Goal: Transaction & Acquisition: Purchase product/service

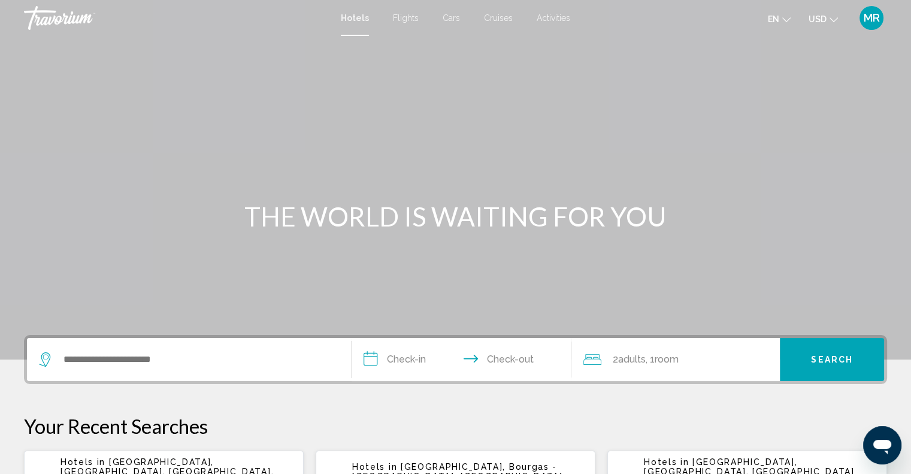
click at [497, 15] on span "Cruises" at bounding box center [498, 18] width 29 height 10
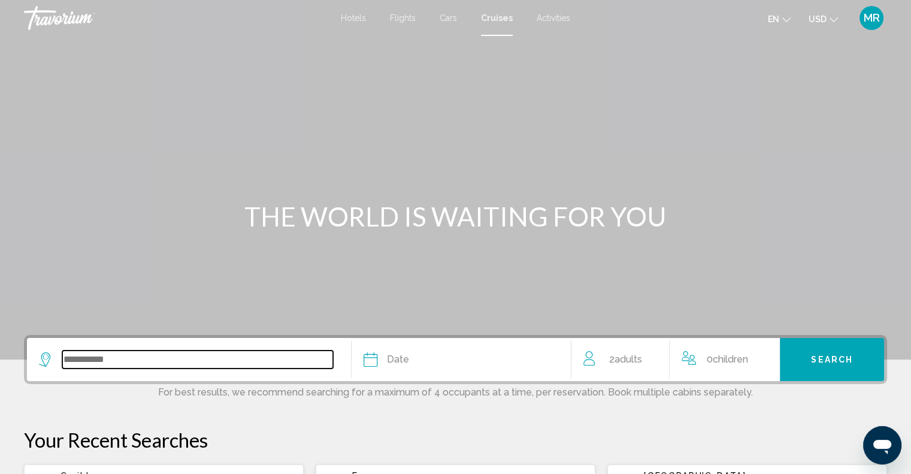
click at [105, 359] on input "Search widget" at bounding box center [197, 359] width 271 height 18
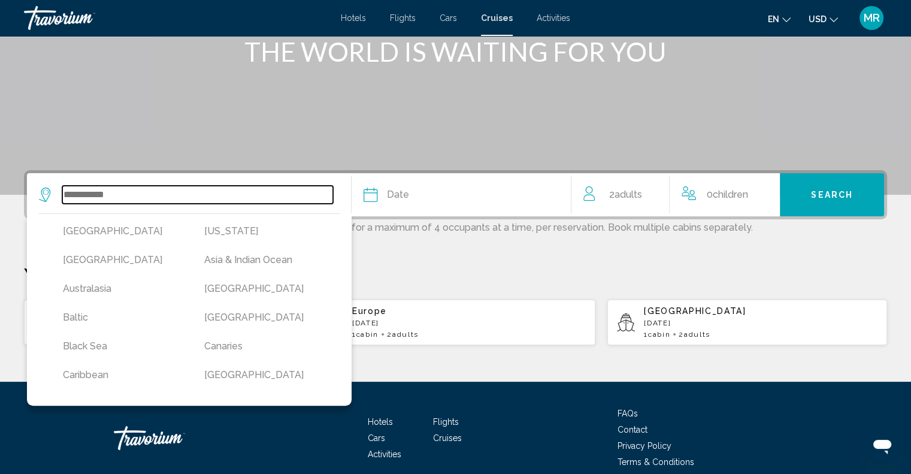
scroll to position [218, 0]
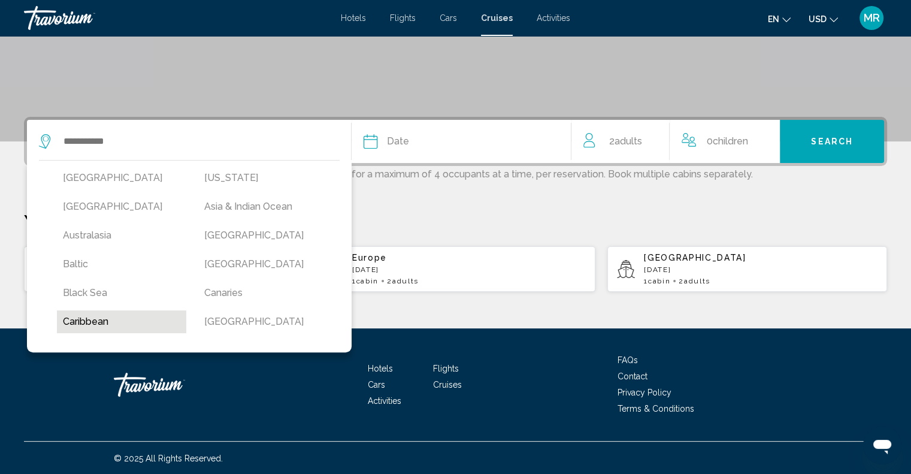
click at [99, 322] on button "Caribbean" at bounding box center [121, 321] width 129 height 23
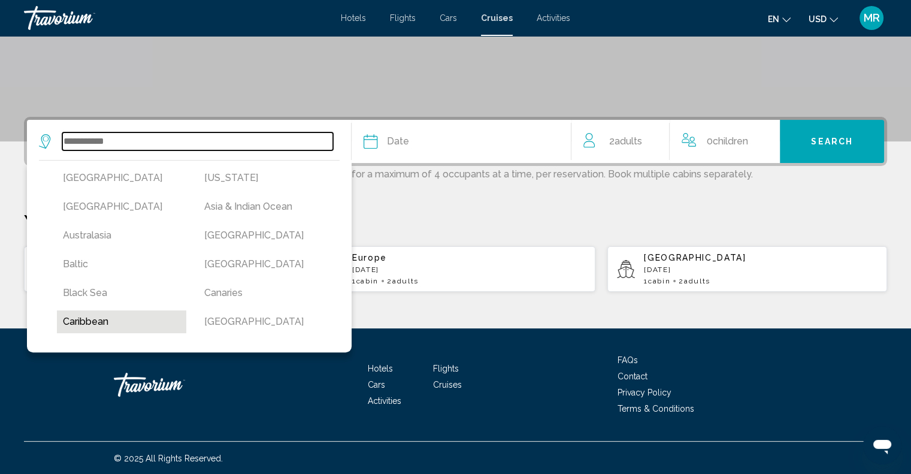
type input "*********"
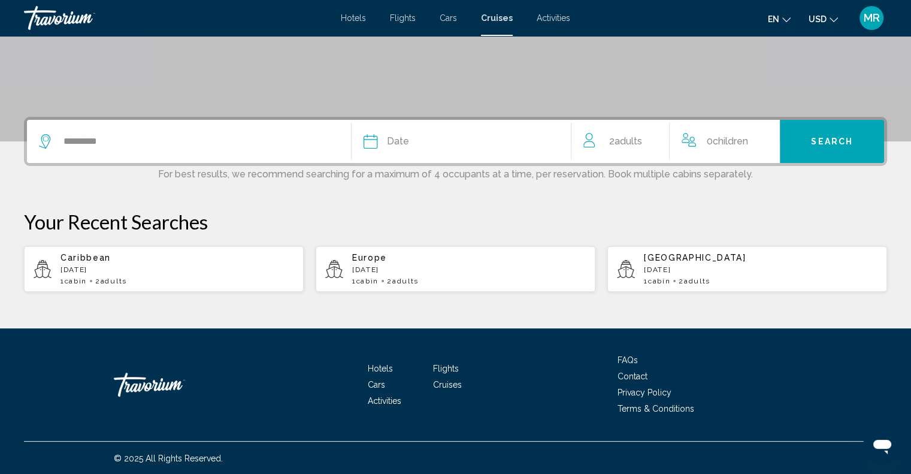
click at [371, 143] on icon "Search widget" at bounding box center [371, 141] width 14 height 14
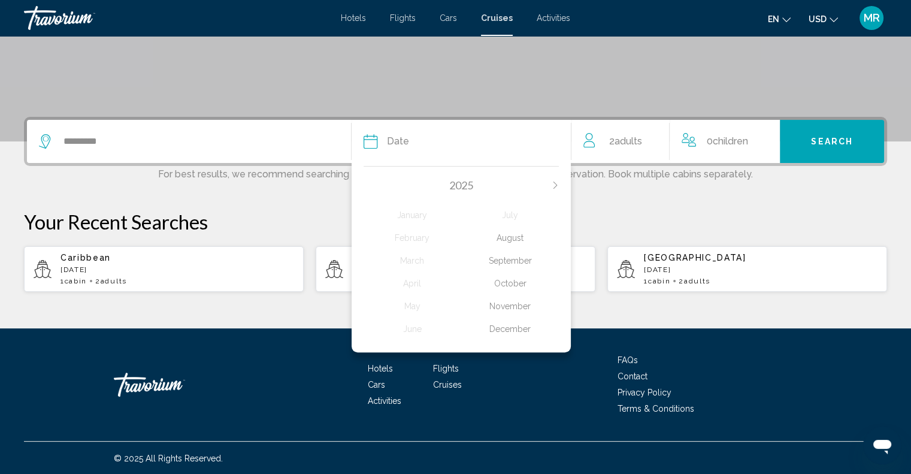
click at [512, 328] on div "December" at bounding box center [510, 329] width 98 height 22
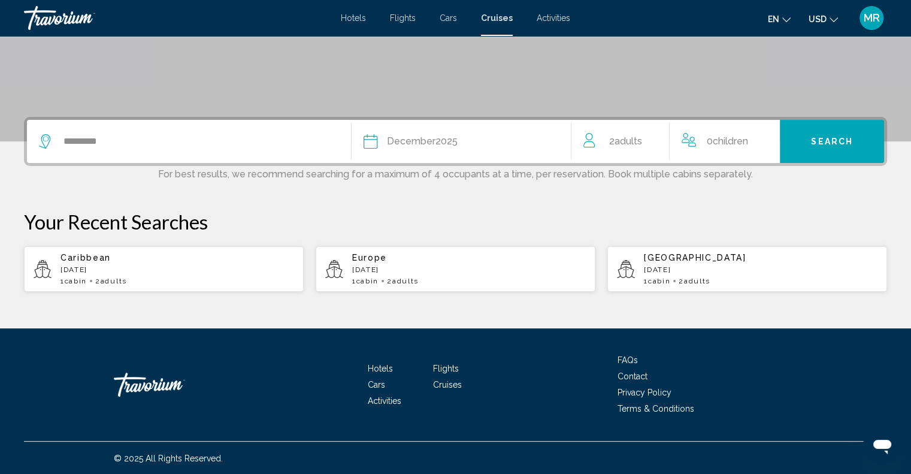
click at [589, 143] on icon "Travelers: 2 adults, 0 children" at bounding box center [590, 140] width 14 height 14
click at [631, 141] on span "Adults" at bounding box center [628, 140] width 28 height 11
click at [656, 137] on icon "Increment adults" at bounding box center [655, 139] width 11 height 14
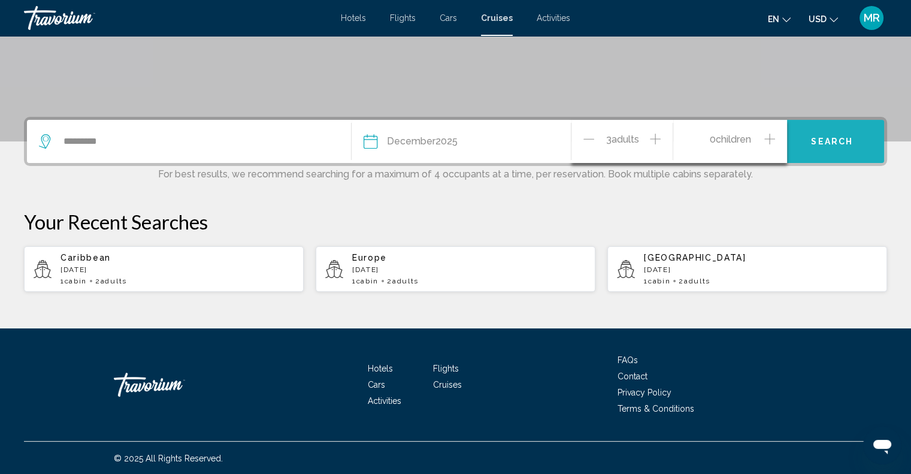
click at [824, 138] on span "Search" at bounding box center [832, 142] width 42 height 10
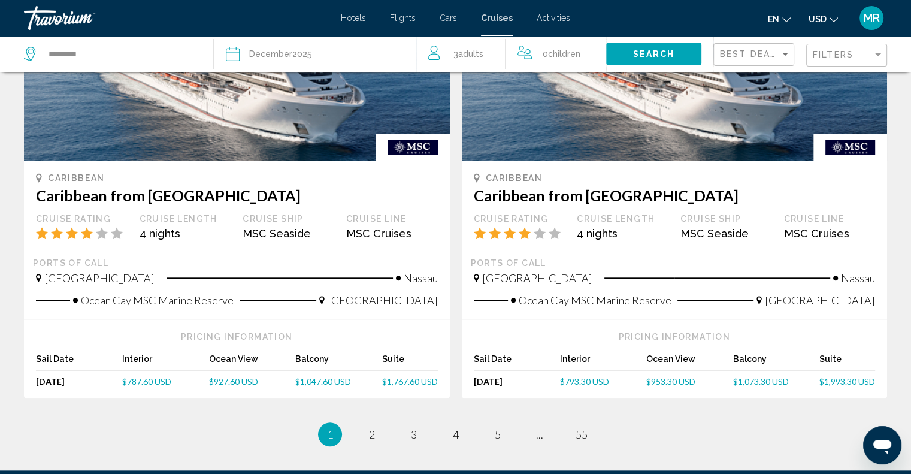
scroll to position [1230, 0]
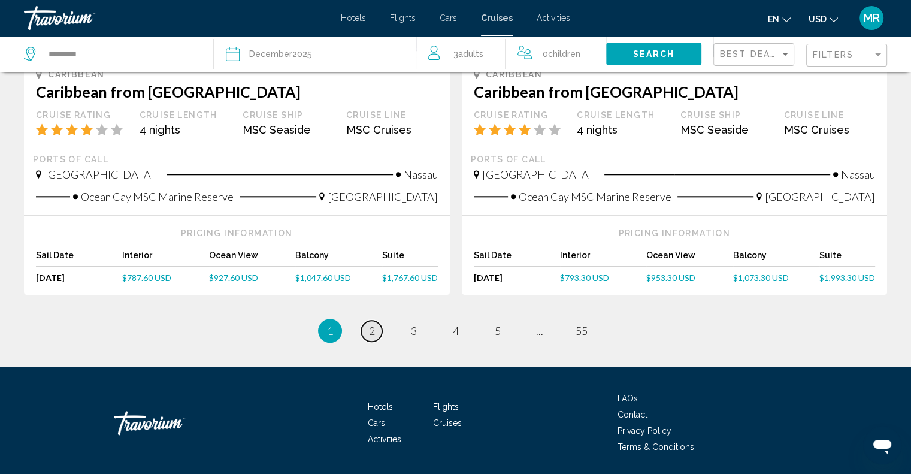
click at [375, 329] on link "page 2" at bounding box center [371, 330] width 21 height 21
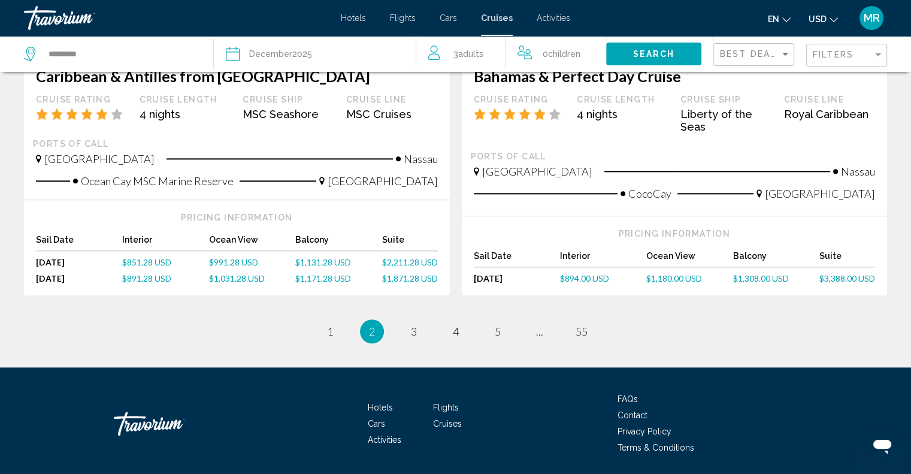
scroll to position [1285, 0]
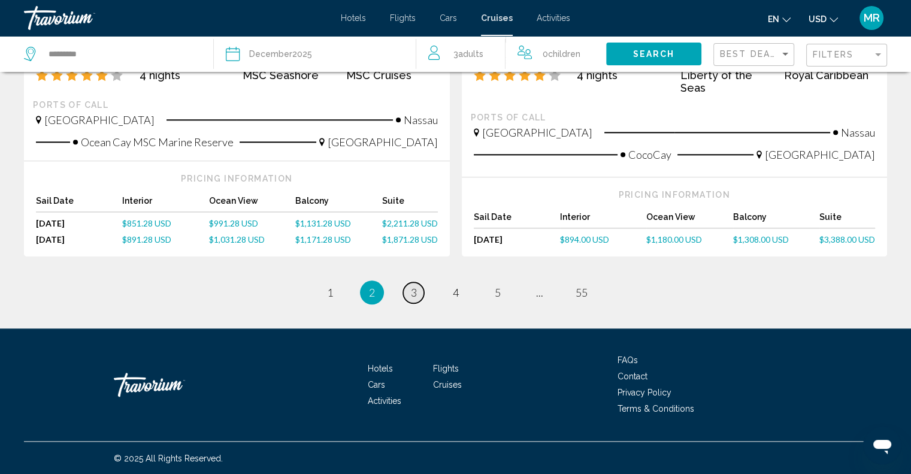
click at [411, 292] on span "3" at bounding box center [414, 292] width 6 height 13
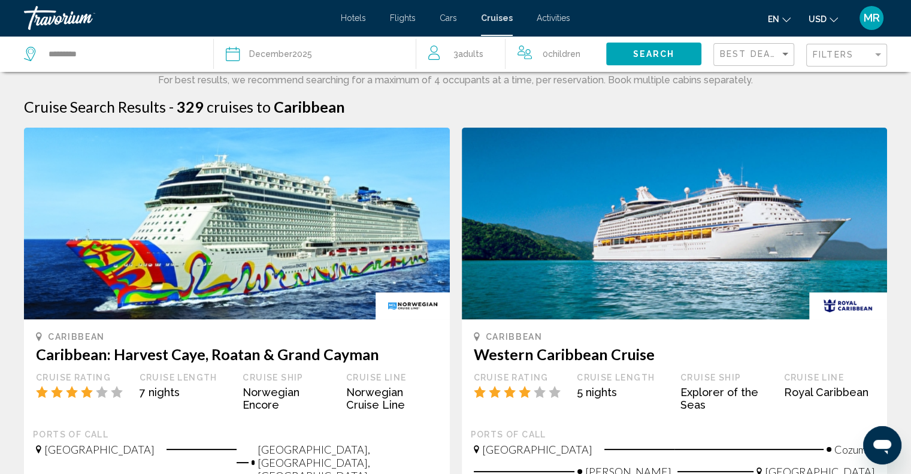
click at [249, 358] on h3 "Caribbean: Harvest Caye, Roatan & Grand Cayman" at bounding box center [237, 354] width 402 height 18
click at [250, 358] on h3 "Caribbean: Harvest Caye, Roatan & Grand Cayman" at bounding box center [237, 354] width 402 height 18
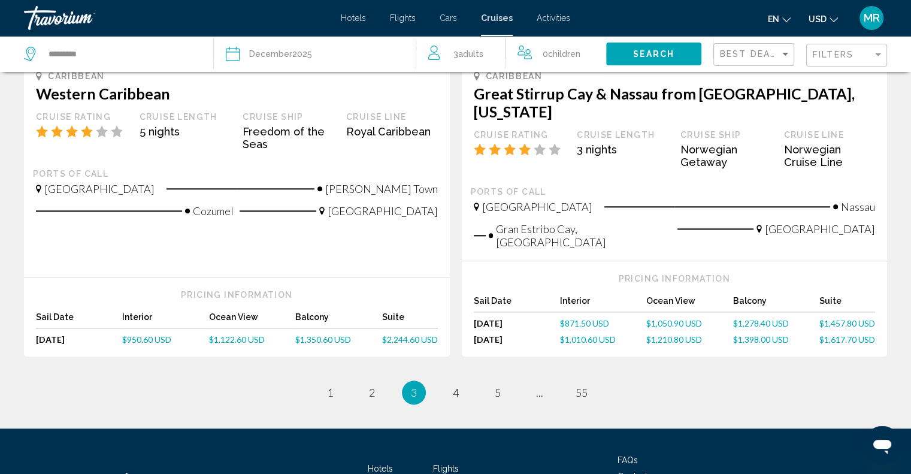
scroll to position [1318, 0]
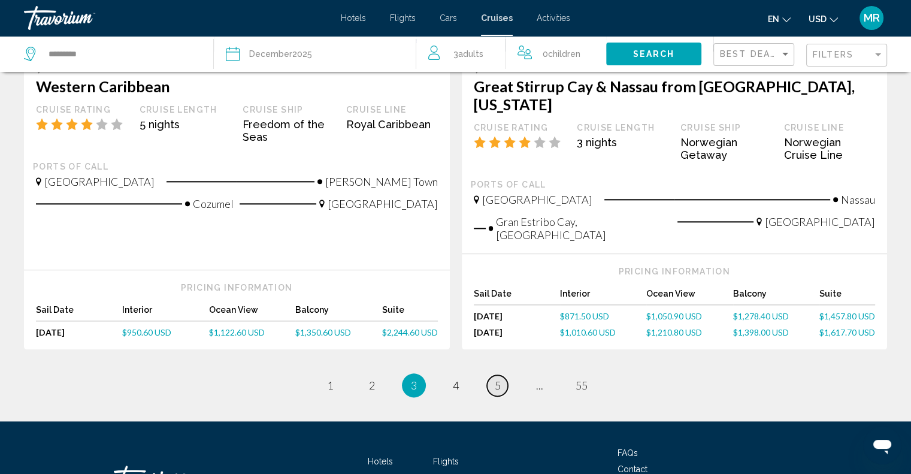
click at [498, 379] on span "5" at bounding box center [498, 385] width 6 height 13
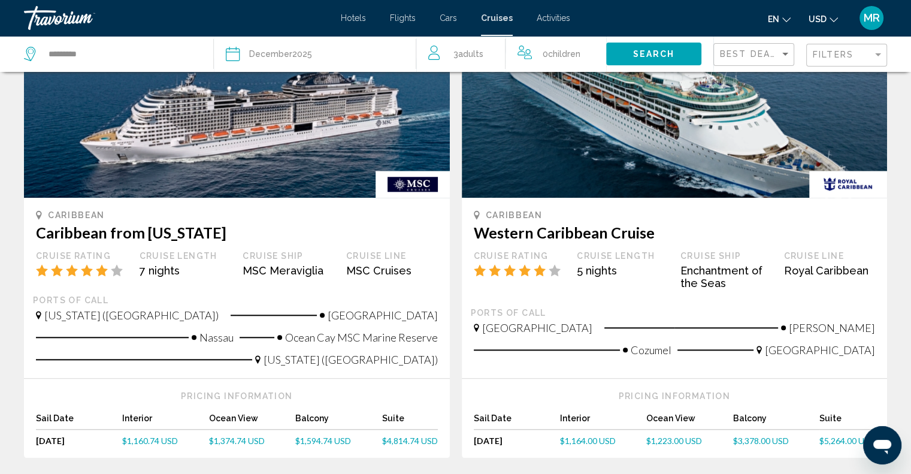
scroll to position [1315, 0]
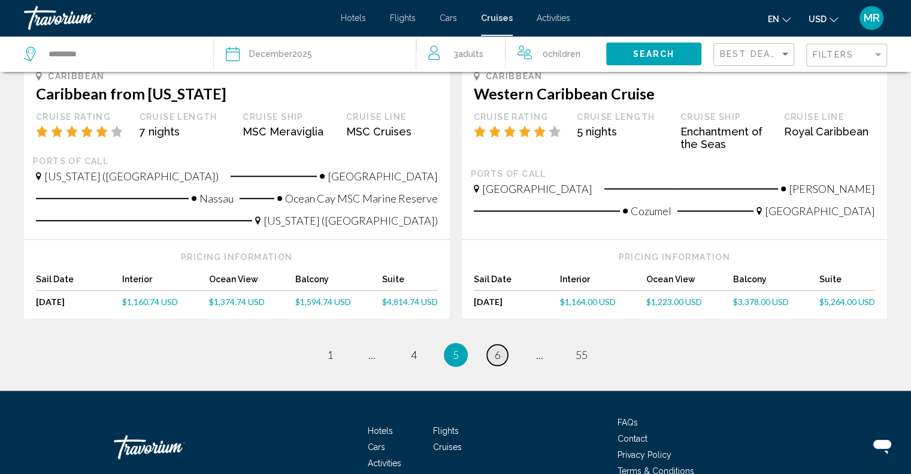
click at [501, 344] on link "page 6" at bounding box center [497, 354] width 21 height 21
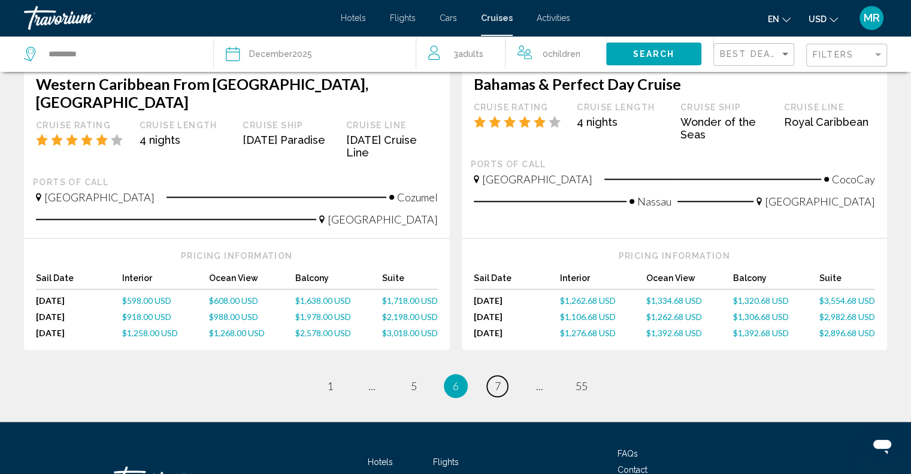
scroll to position [1318, 0]
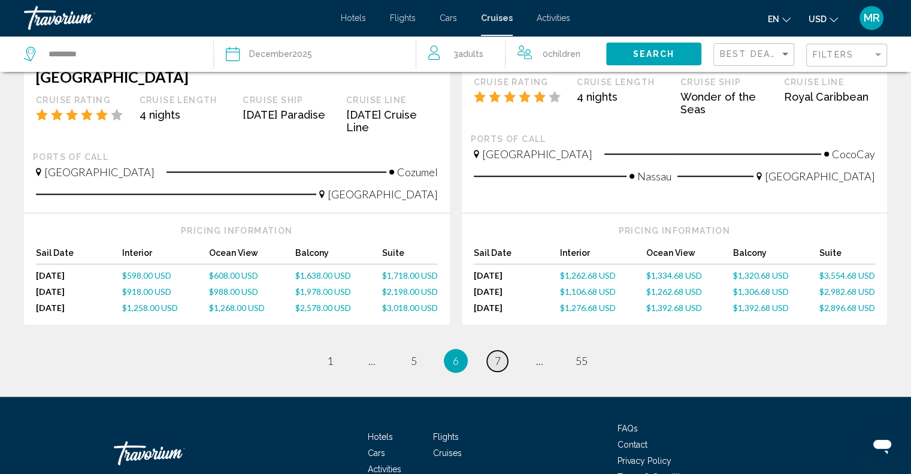
click at [492, 350] on link "page 7" at bounding box center [497, 360] width 21 height 21
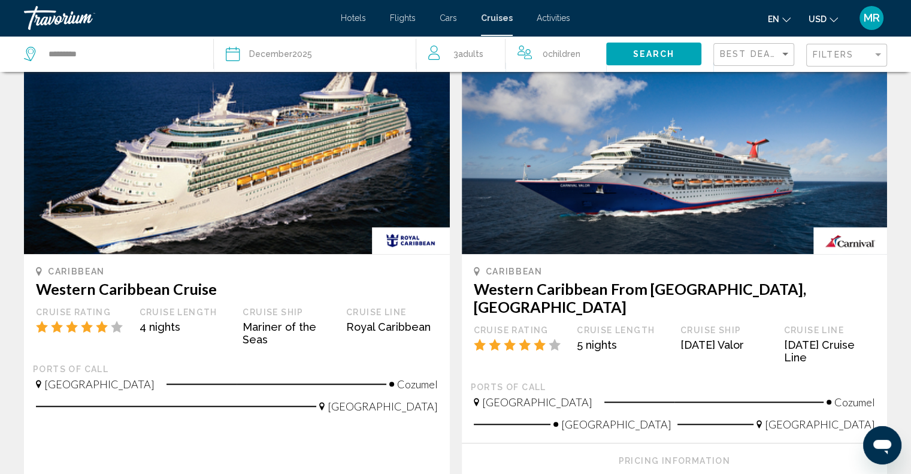
scroll to position [1258, 0]
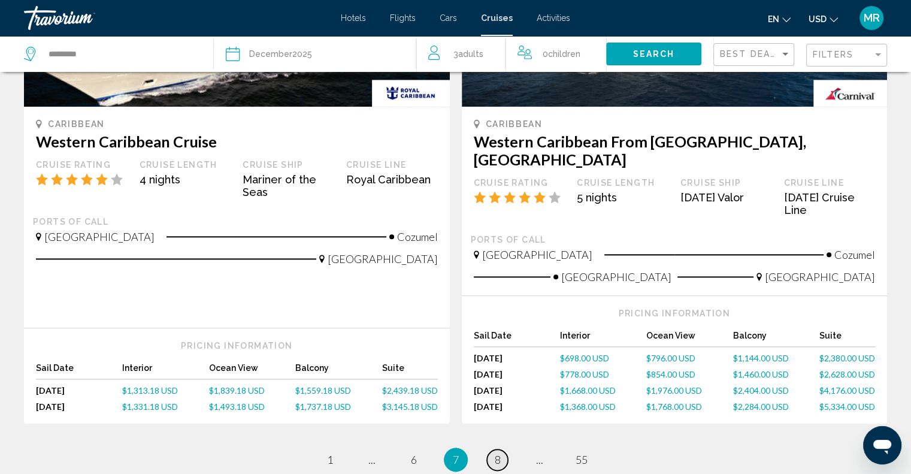
click at [497, 453] on span "8" at bounding box center [498, 459] width 6 height 13
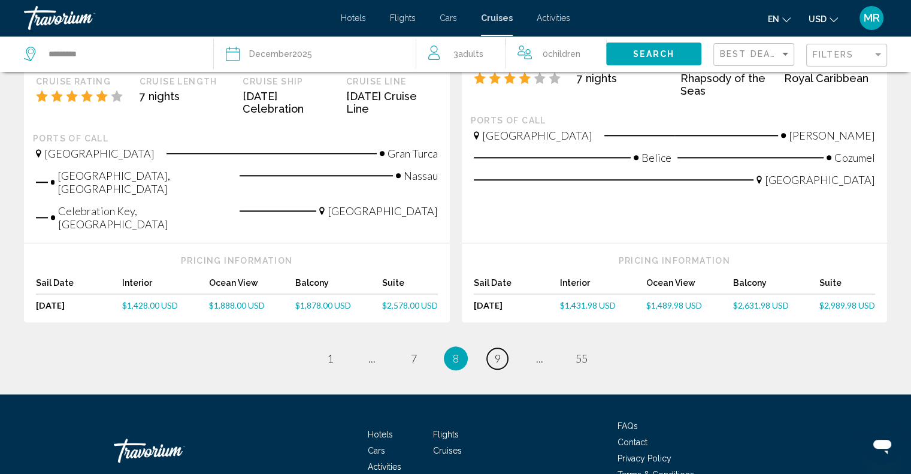
scroll to position [1335, 0]
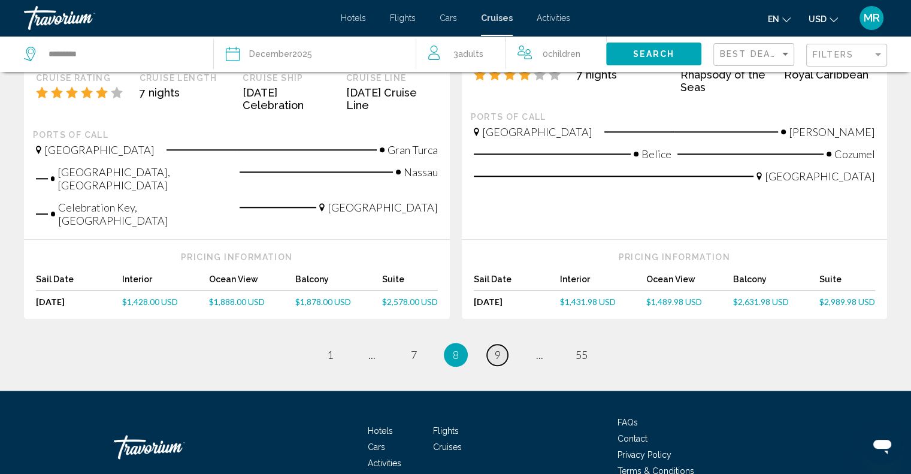
click at [493, 344] on link "page 9" at bounding box center [497, 354] width 21 height 21
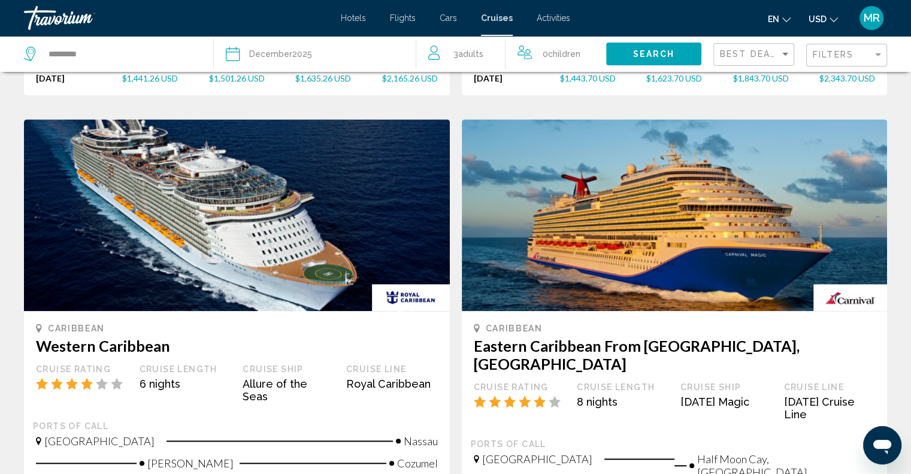
scroll to position [1258, 0]
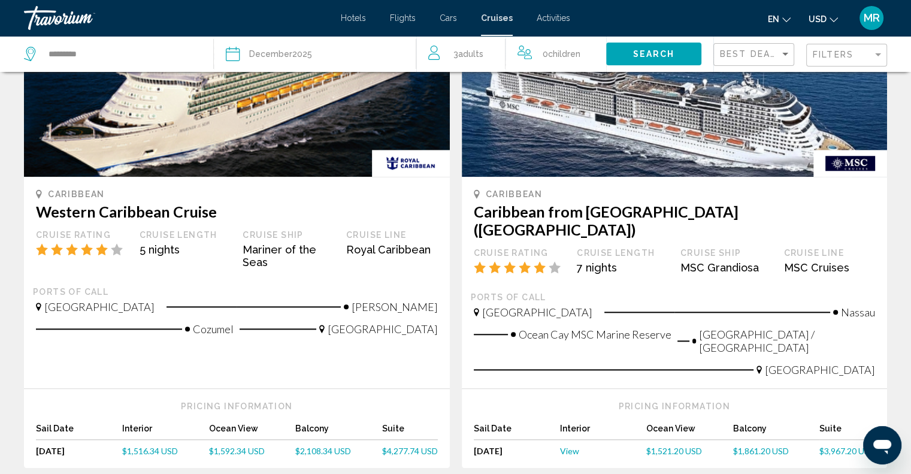
scroll to position [1198, 0]
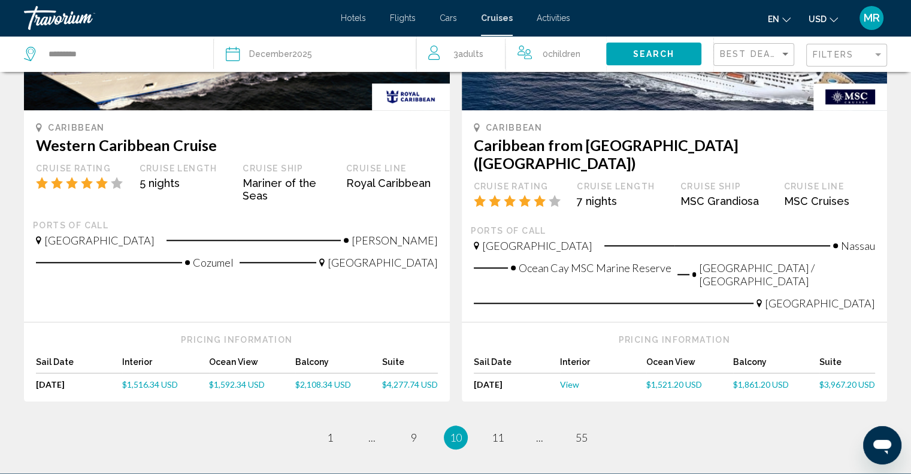
scroll to position [1337, 0]
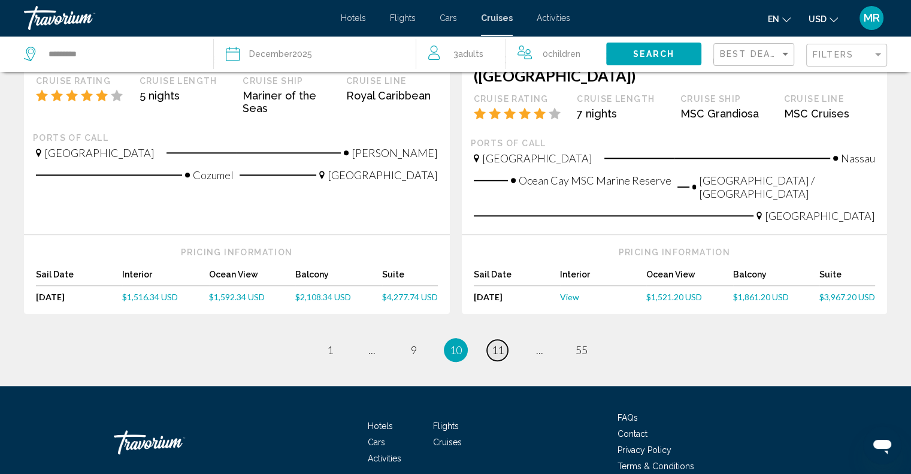
click at [498, 343] on span "11" at bounding box center [498, 349] width 12 height 13
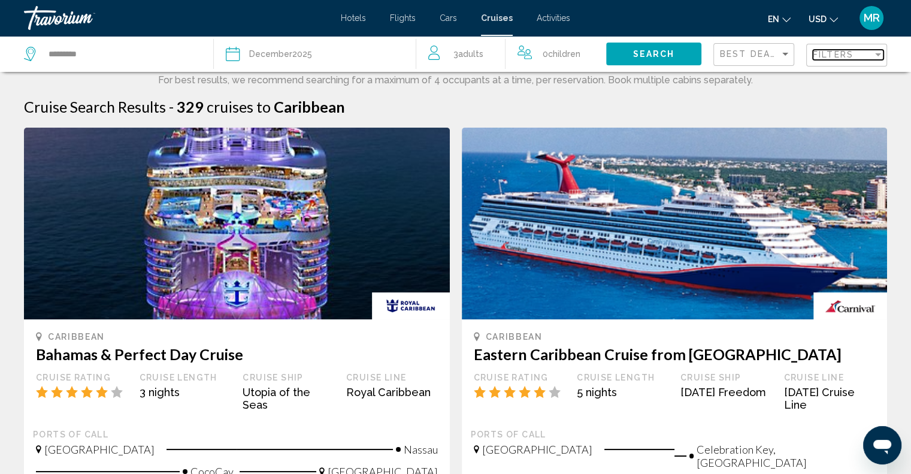
click at [879, 52] on div "Filter" at bounding box center [878, 55] width 11 height 10
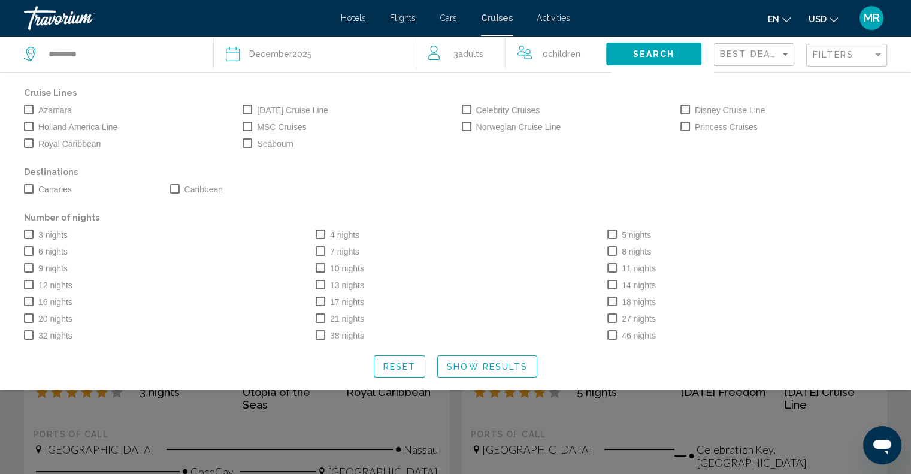
click at [465, 125] on span "Search widget" at bounding box center [467, 127] width 10 height 10
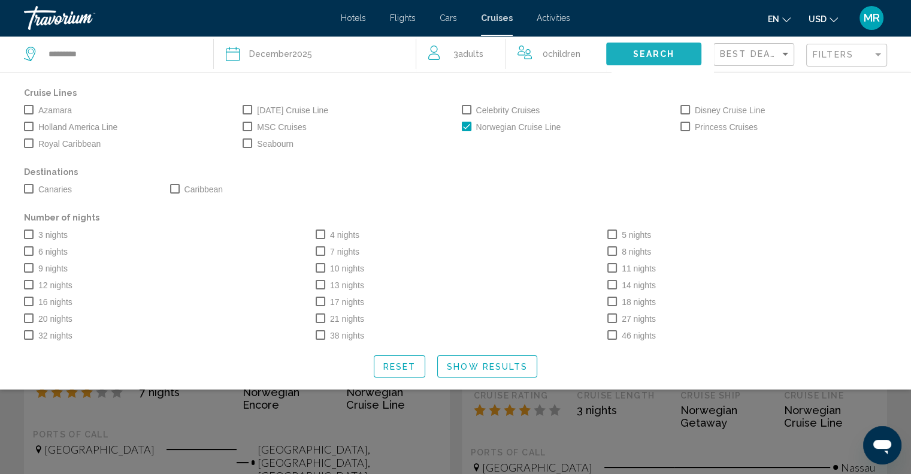
click at [634, 50] on span "Search" at bounding box center [654, 55] width 42 height 10
click at [322, 250] on span "Search widget" at bounding box center [321, 251] width 10 height 10
click at [629, 50] on button "Search" at bounding box center [653, 54] width 95 height 22
click at [235, 52] on icon "Search widget" at bounding box center [233, 54] width 14 height 14
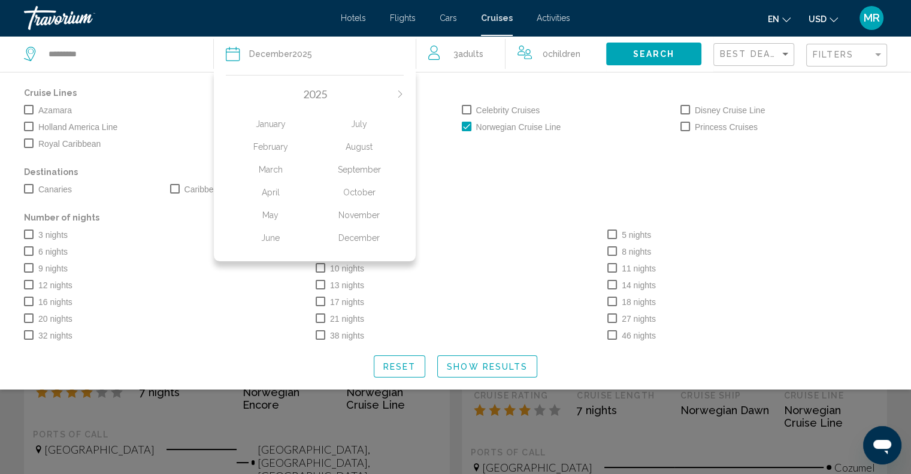
click at [364, 234] on div "December" at bounding box center [359, 238] width 89 height 22
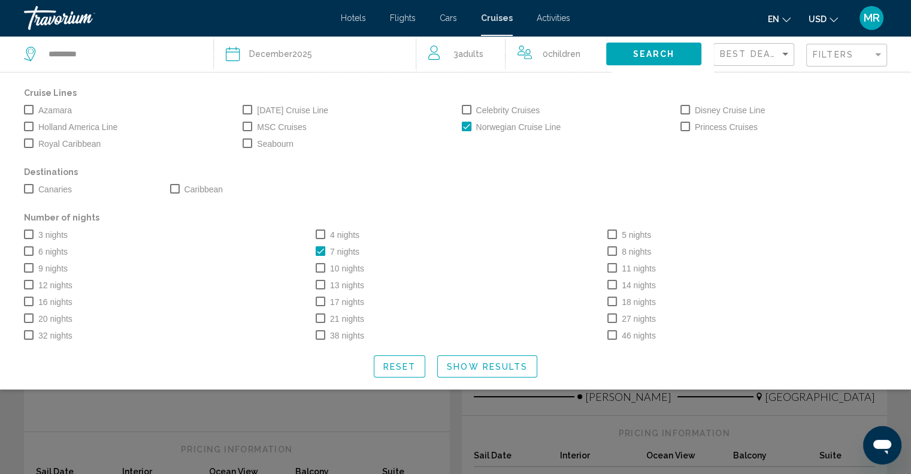
scroll to position [180, 0]
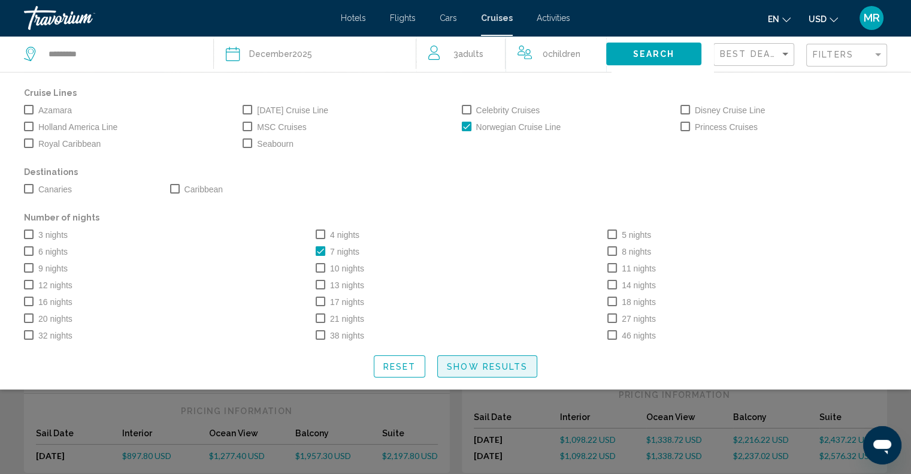
click at [487, 360] on button "Show Results" at bounding box center [487, 366] width 100 height 22
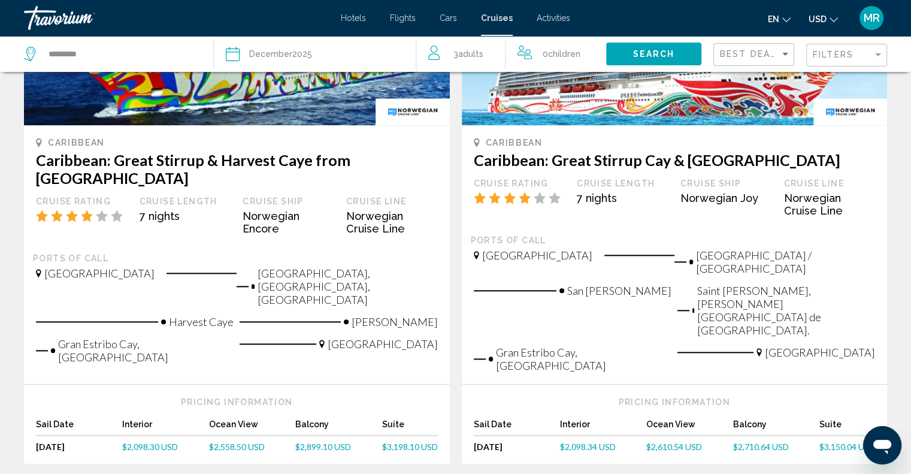
scroll to position [1258, 0]
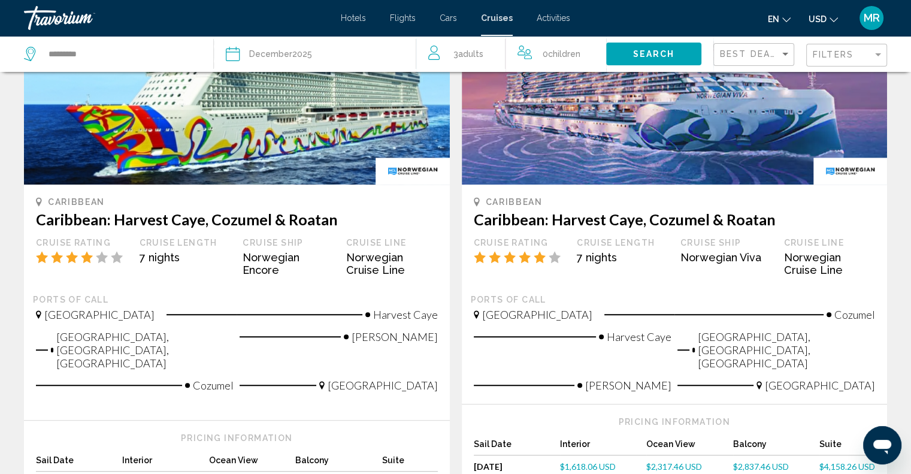
scroll to position [719, 0]
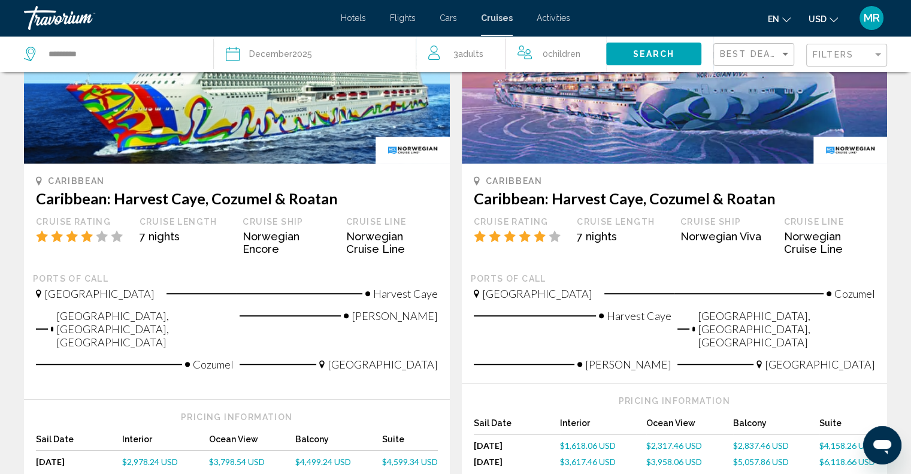
click at [312, 434] on div "Balcony" at bounding box center [338, 442] width 86 height 16
click at [249, 189] on h3 "Caribbean: Harvest Caye, Cozumel & Roatan" at bounding box center [237, 198] width 402 height 18
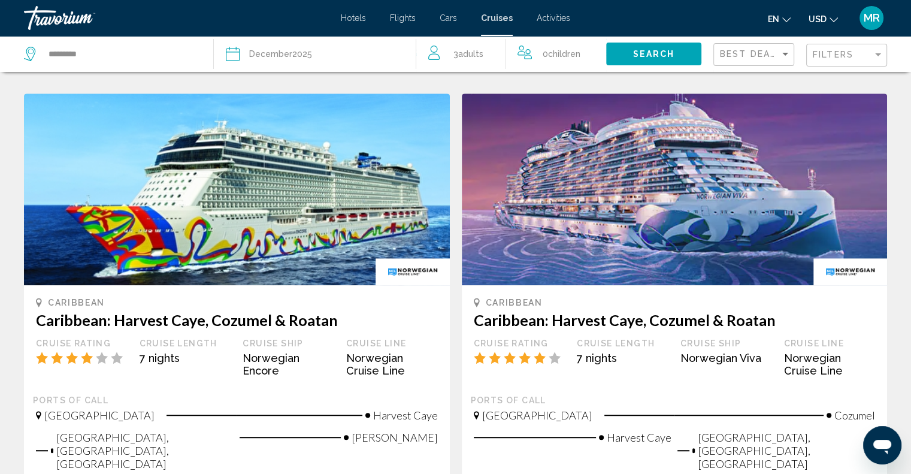
scroll to position [599, 0]
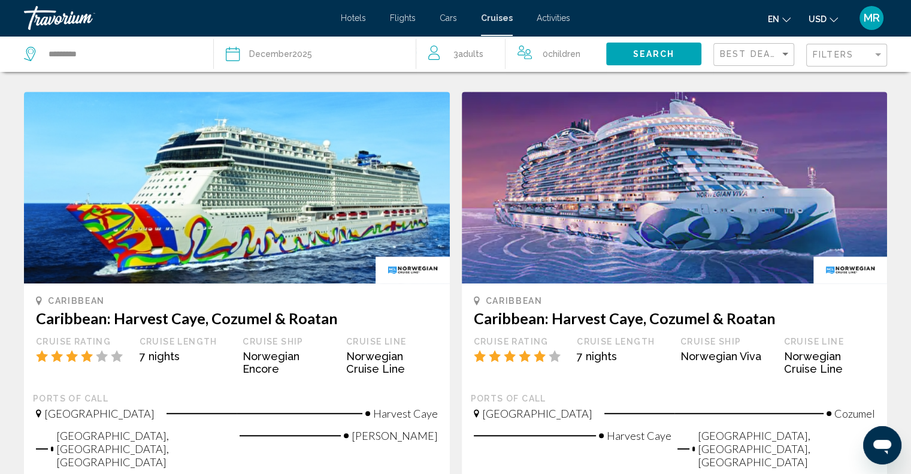
click at [321, 225] on img "Main content" at bounding box center [237, 188] width 426 height 192
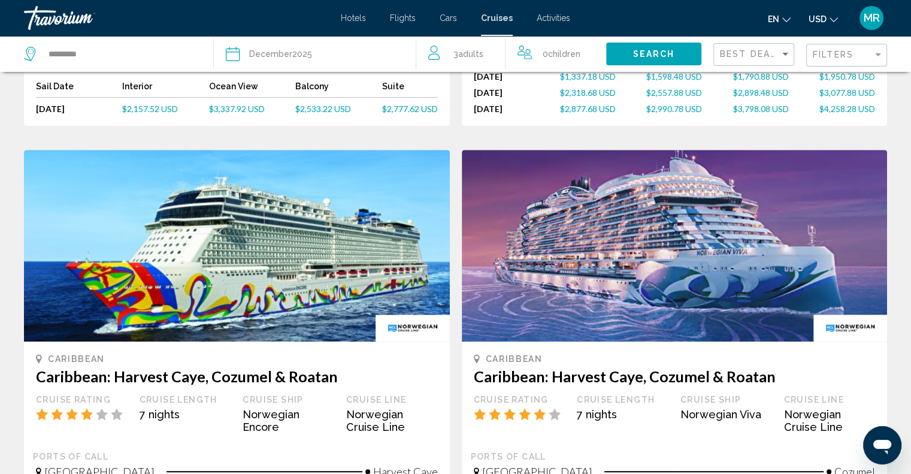
scroll to position [539, 0]
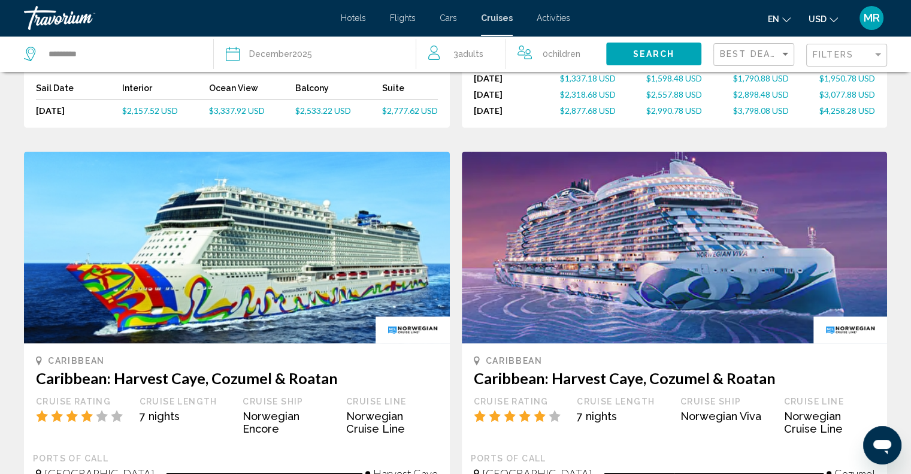
click at [163, 247] on img "Main content" at bounding box center [237, 248] width 426 height 192
click at [164, 247] on img "Main content" at bounding box center [237, 248] width 426 height 192
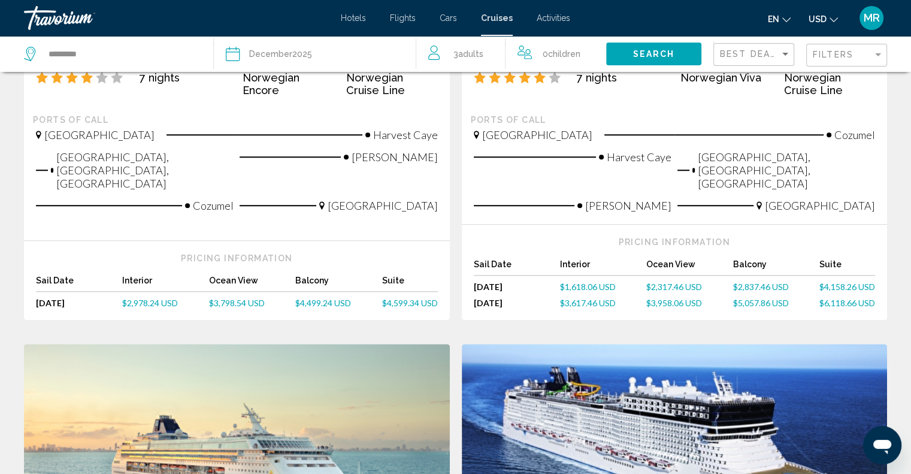
scroll to position [898, 0]
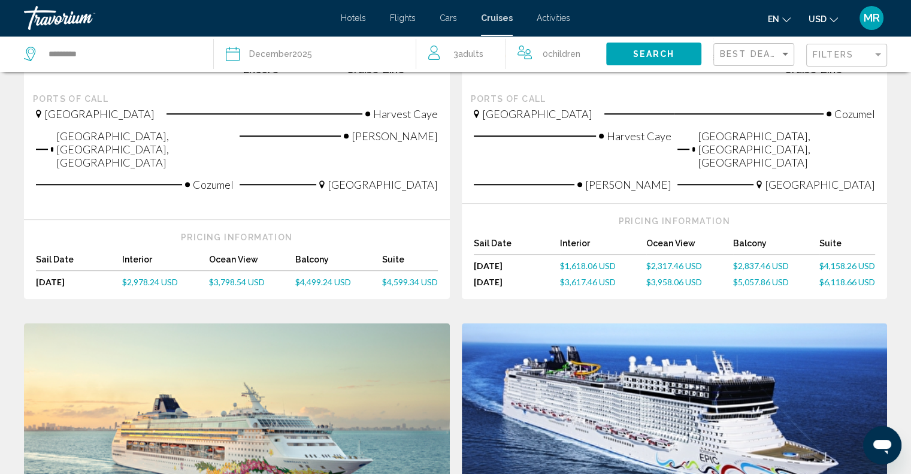
click at [311, 277] on span "$4,499.24 USD" at bounding box center [323, 282] width 56 height 10
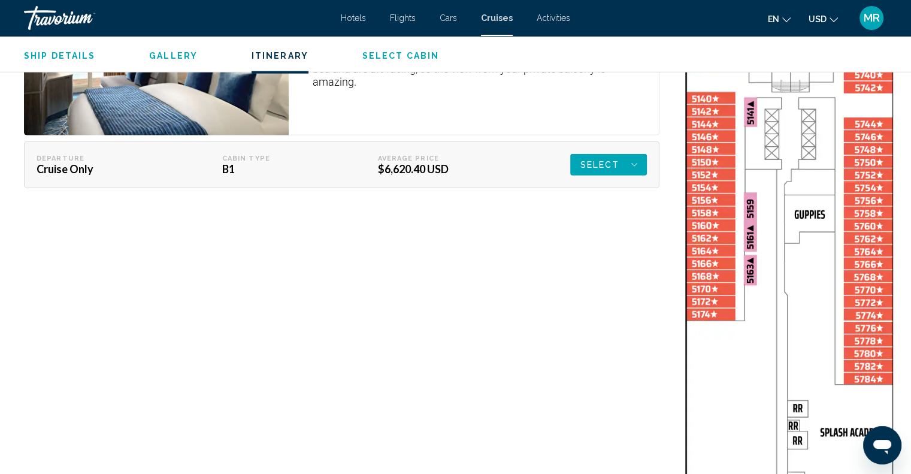
scroll to position [3055, 0]
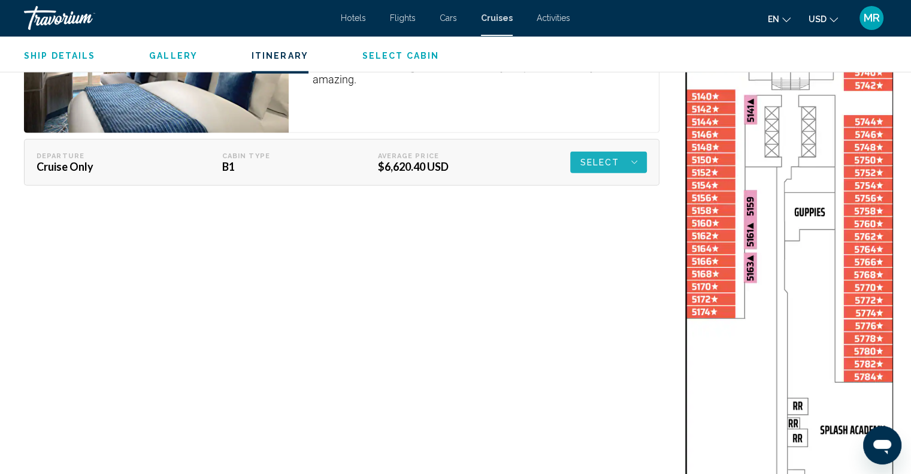
click at [603, 152] on span "Select" at bounding box center [600, 163] width 40 height 22
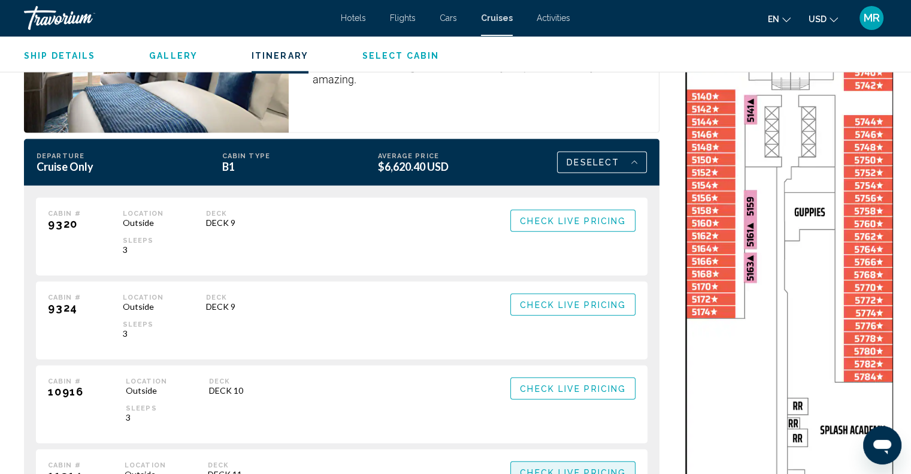
click at [575, 468] on span "Check Live Pricing" at bounding box center [573, 473] width 106 height 10
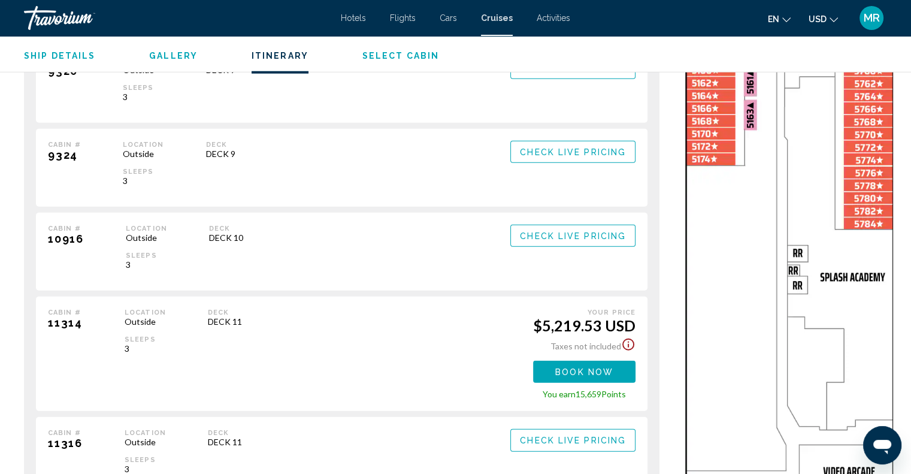
scroll to position [3234, 0]
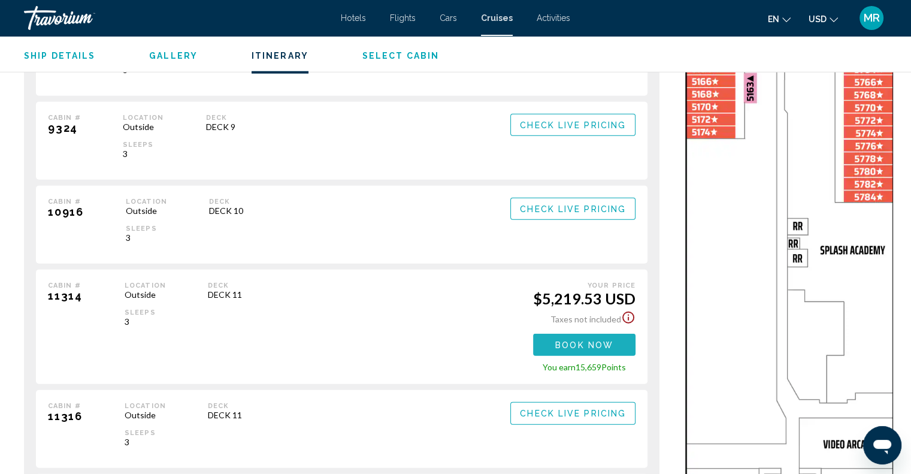
click at [603, 340] on span "Book now" at bounding box center [584, 345] width 58 height 10
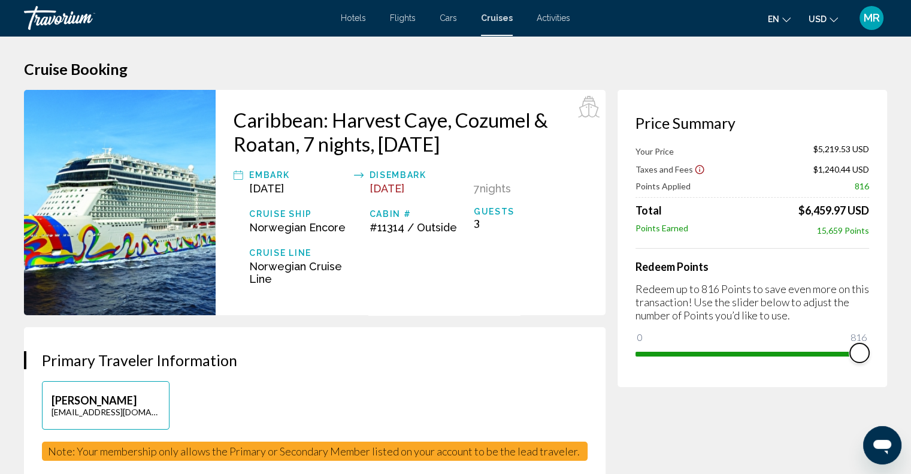
drag, startPoint x: 649, startPoint y: 337, endPoint x: 893, endPoint y: 349, distance: 244.6
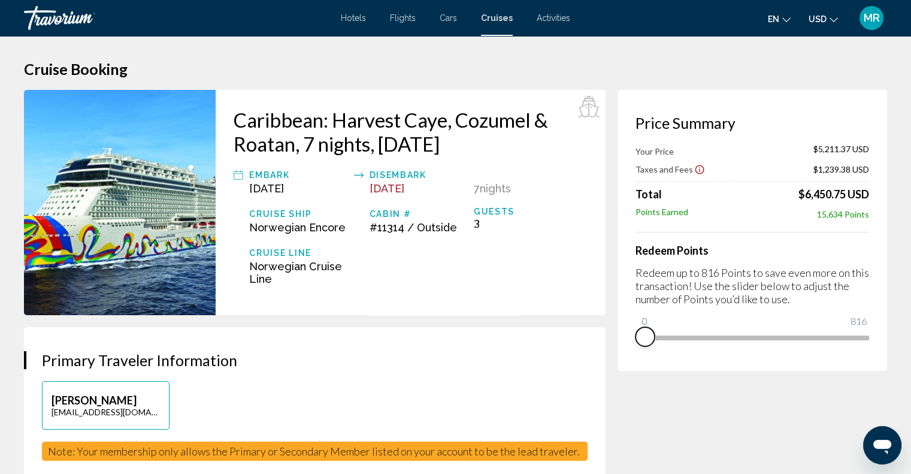
drag, startPoint x: 864, startPoint y: 352, endPoint x: 594, endPoint y: 348, distance: 270.2
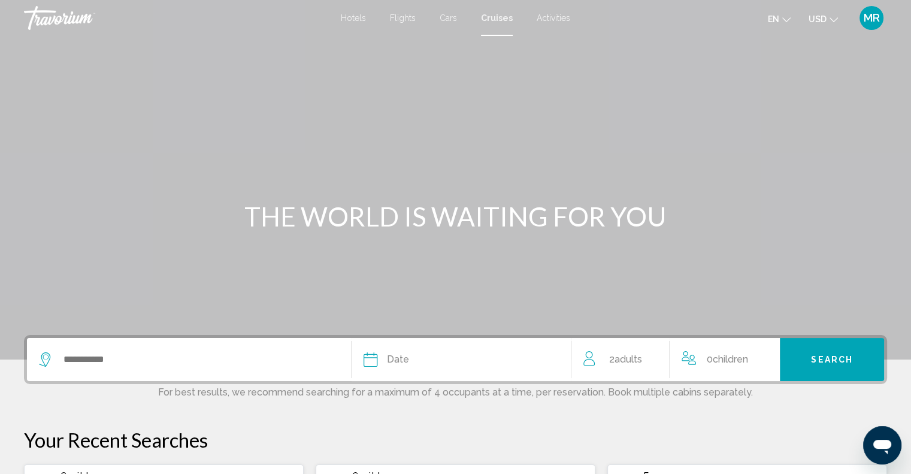
click at [498, 16] on span "Cruises" at bounding box center [497, 18] width 32 height 10
click at [494, 16] on span "Cruises" at bounding box center [497, 18] width 32 height 10
click at [44, 355] on icon "Search widget" at bounding box center [46, 359] width 14 height 14
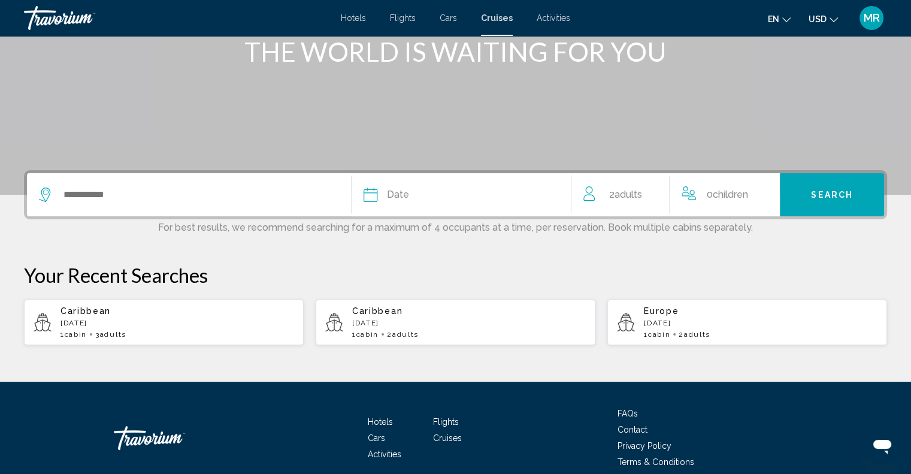
scroll to position [218, 0]
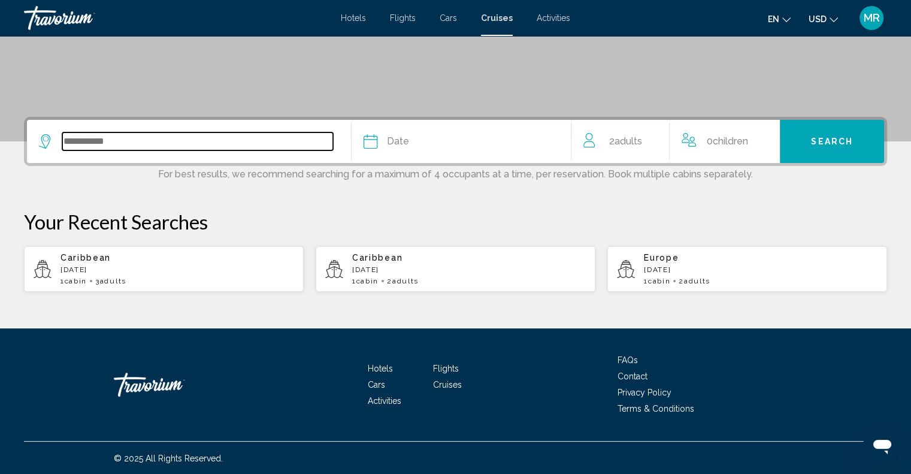
click at [90, 141] on input "Search widget" at bounding box center [197, 141] width 271 height 18
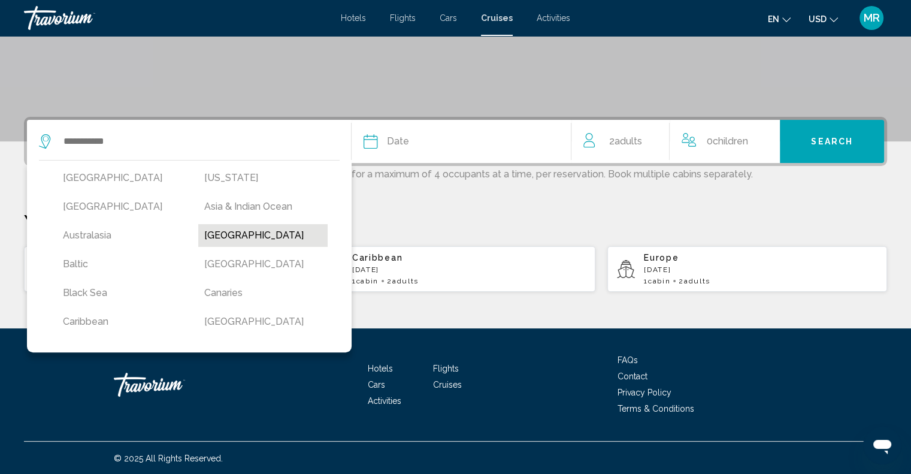
click at [231, 234] on button "[GEOGRAPHIC_DATA]" at bounding box center [262, 235] width 129 height 23
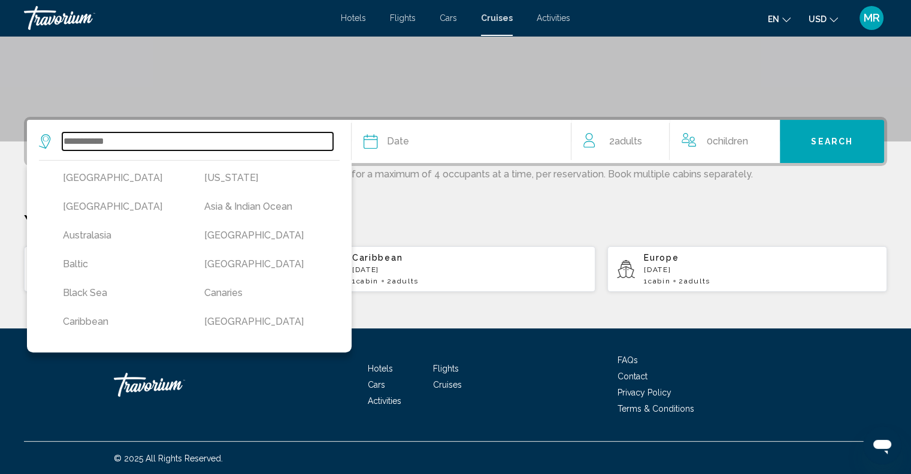
type input "*******"
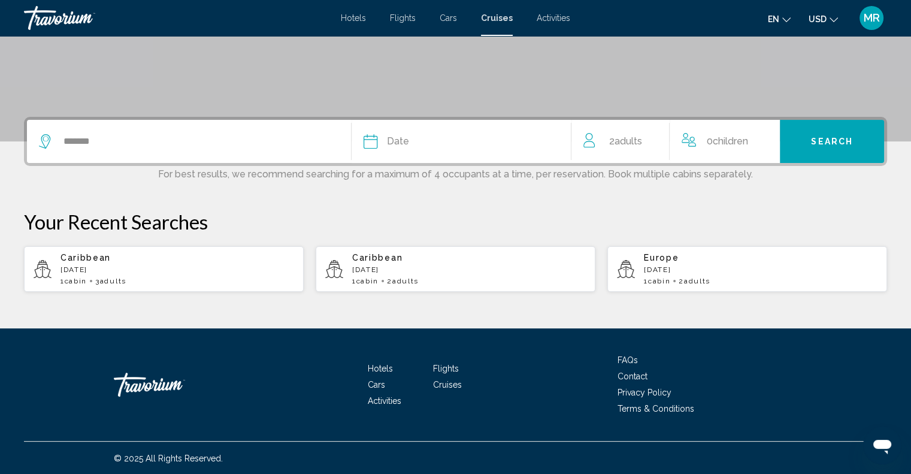
click at [374, 141] on icon "Search widget" at bounding box center [371, 141] width 14 height 14
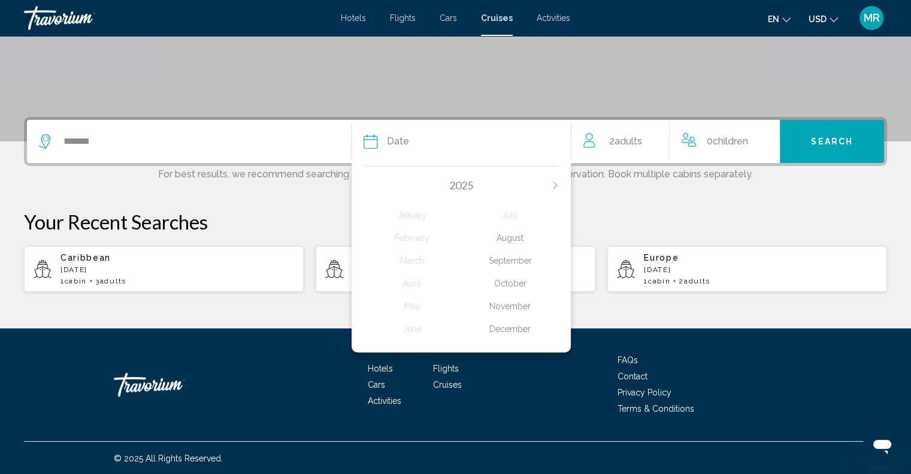
click at [507, 326] on div "December" at bounding box center [510, 329] width 98 height 22
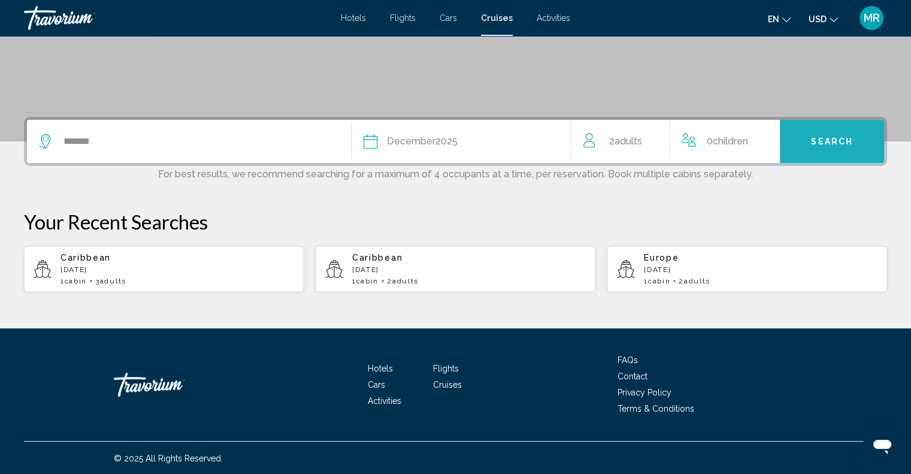
click at [823, 138] on span "Search" at bounding box center [832, 142] width 42 height 10
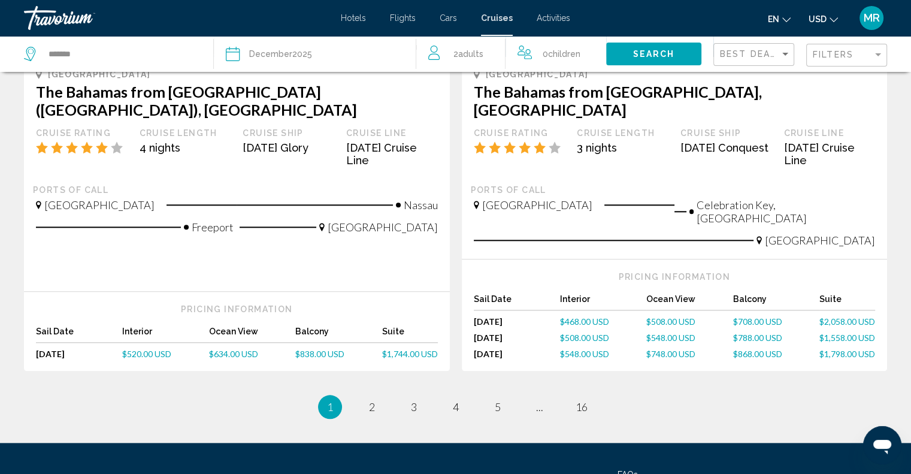
scroll to position [1304, 0]
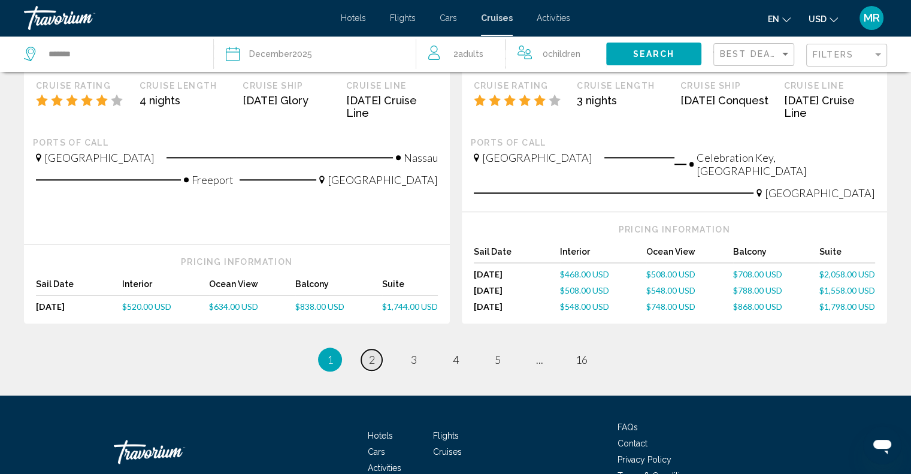
click at [369, 353] on span "2" at bounding box center [372, 359] width 6 height 13
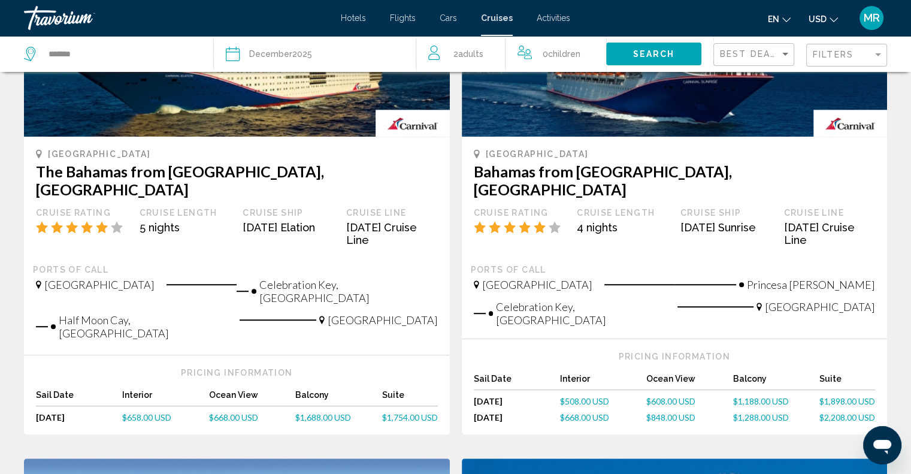
scroll to position [779, 0]
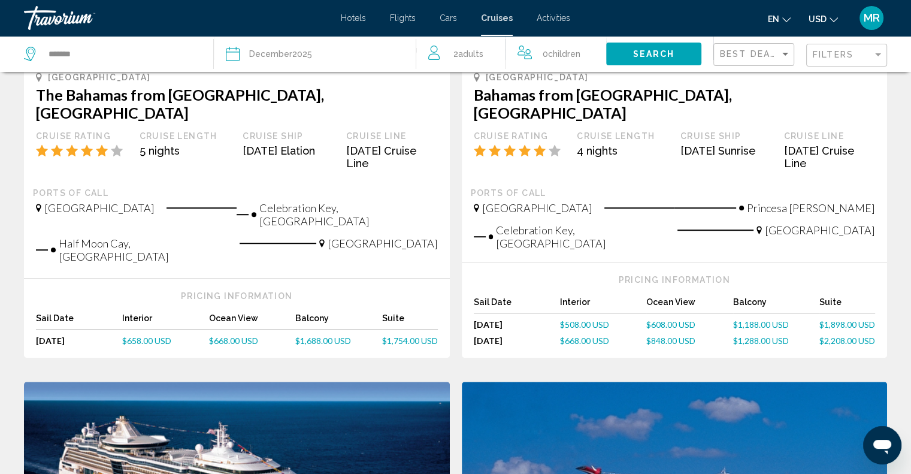
click at [659, 297] on div "Ocean View" at bounding box center [689, 305] width 86 height 16
click at [657, 319] on span "$608.00 USD" at bounding box center [670, 324] width 49 height 10
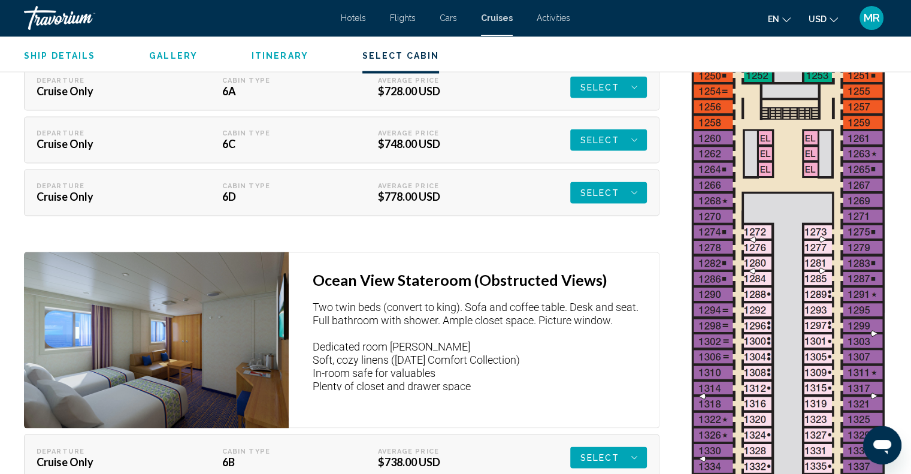
scroll to position [2516, 0]
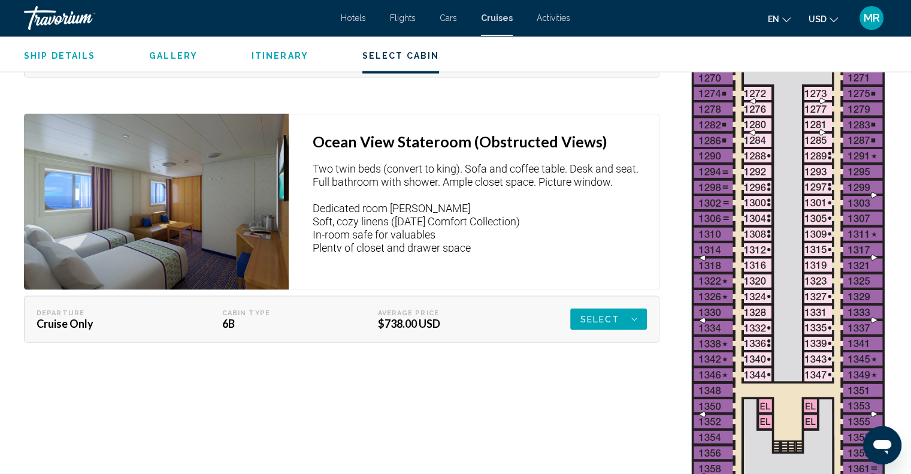
click at [715, 288] on img "Main content" at bounding box center [788, 233] width 210 height 1393
click at [755, 281] on img "Main content" at bounding box center [788, 233] width 210 height 1393
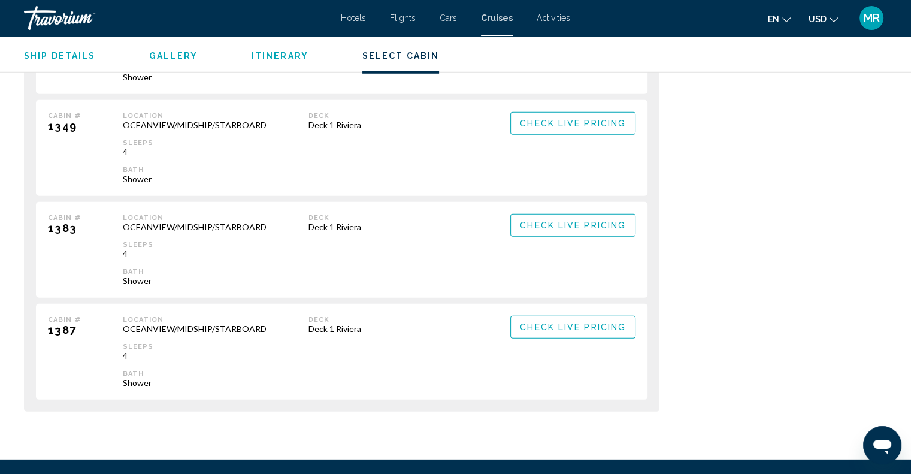
scroll to position [3534, 0]
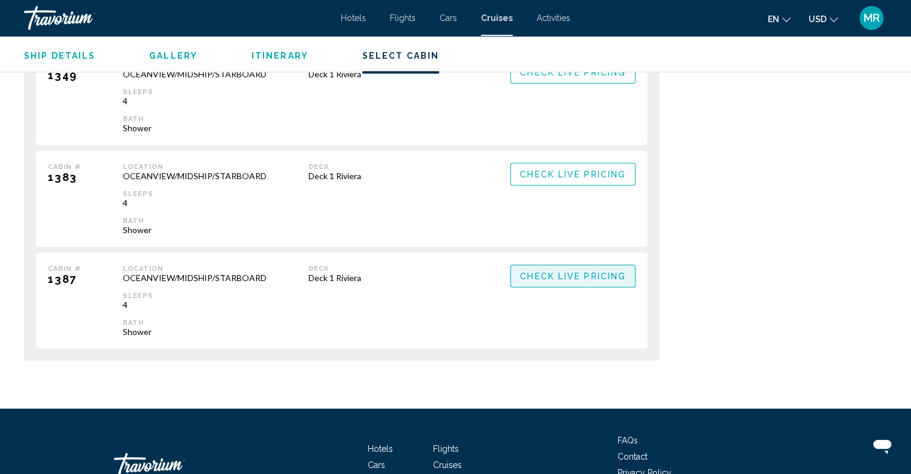
click at [545, 272] on span "Check Live Pricing" at bounding box center [573, 277] width 106 height 10
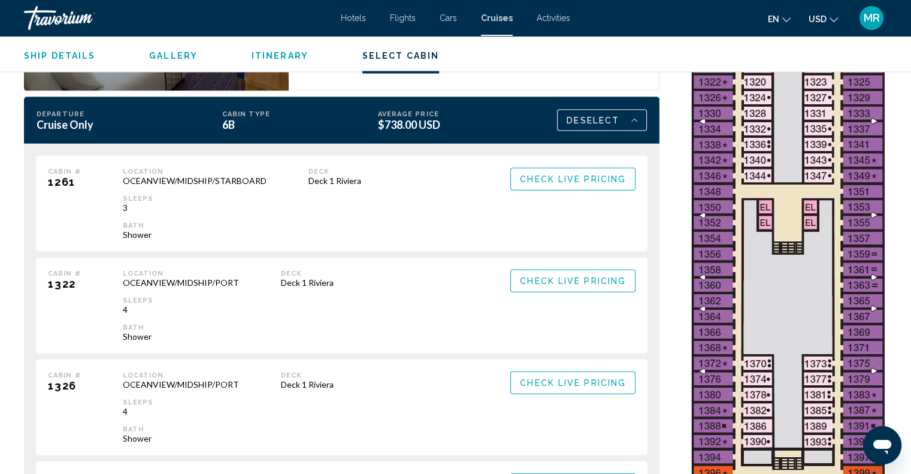
scroll to position [2695, 0]
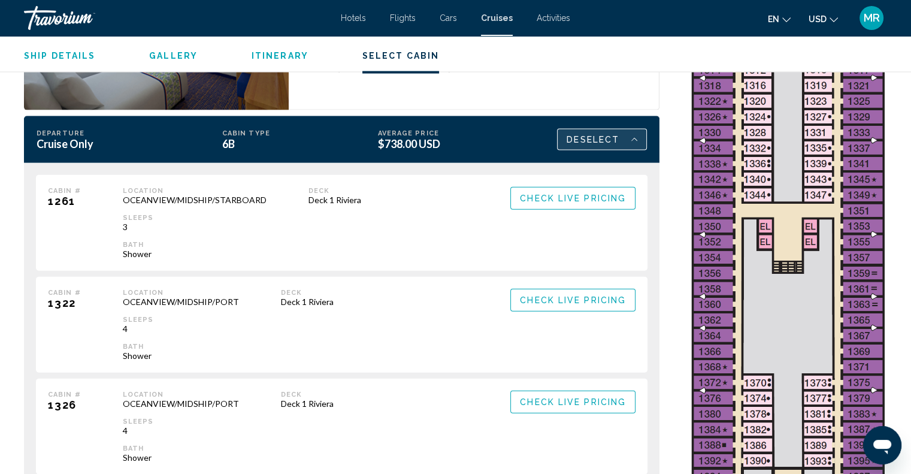
click at [637, 132] on icon "Main content" at bounding box center [634, 139] width 6 height 14
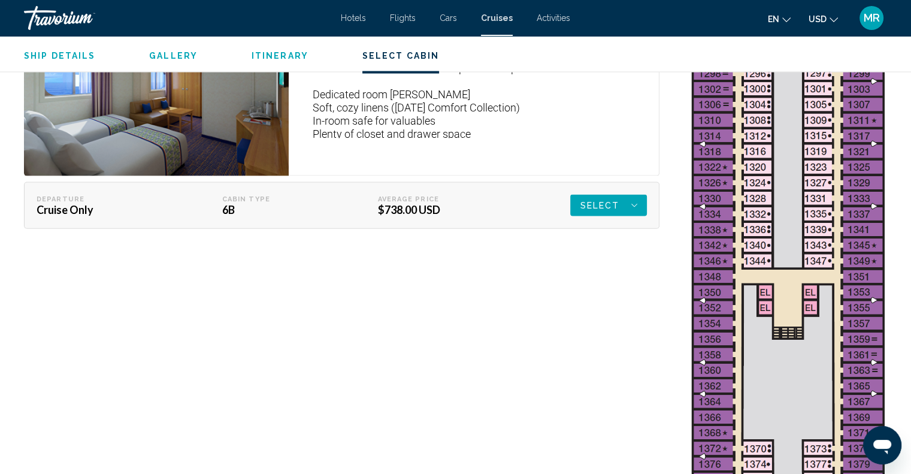
scroll to position [2516, 0]
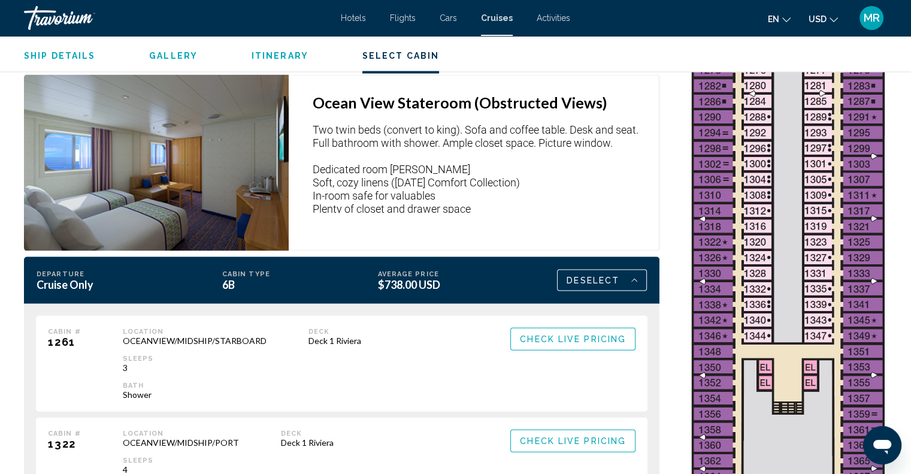
scroll to position [2575, 0]
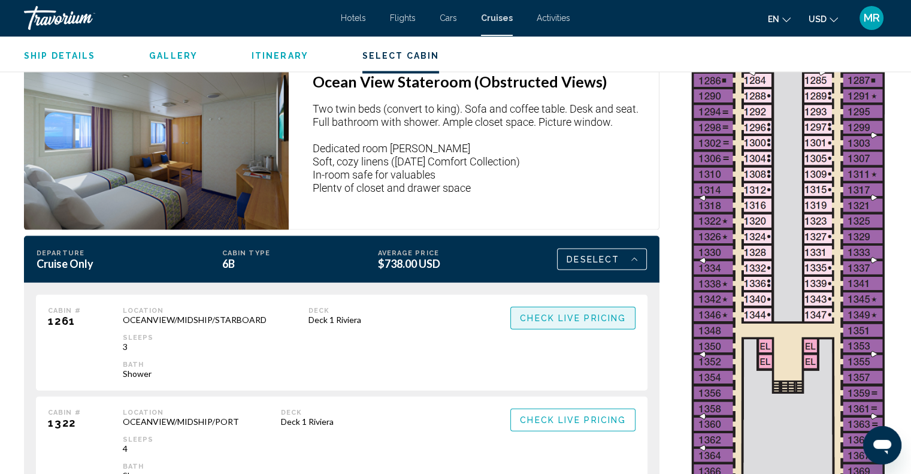
click at [536, 311] on button "Check Live Pricing" at bounding box center [572, 318] width 125 height 22
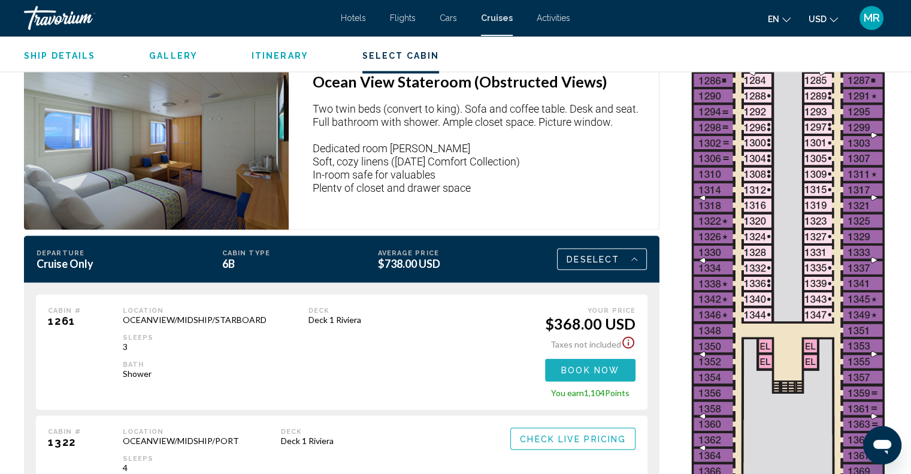
click at [597, 366] on span "Book now" at bounding box center [590, 371] width 58 height 10
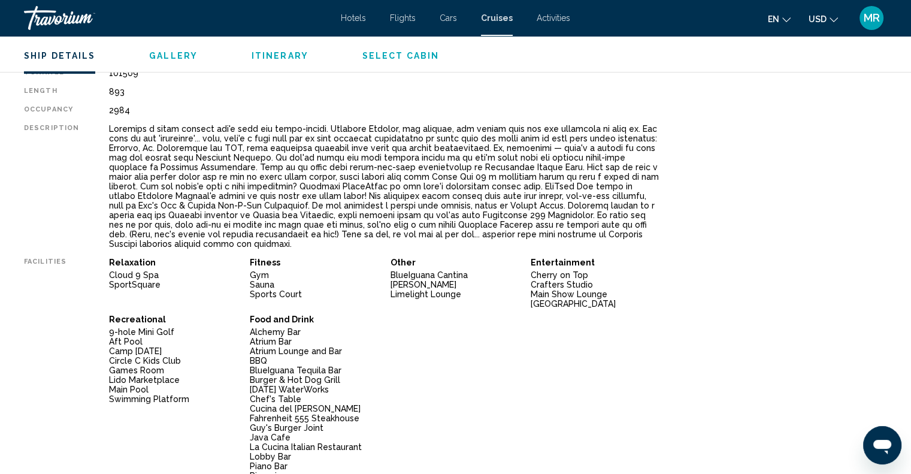
scroll to position [180, 0]
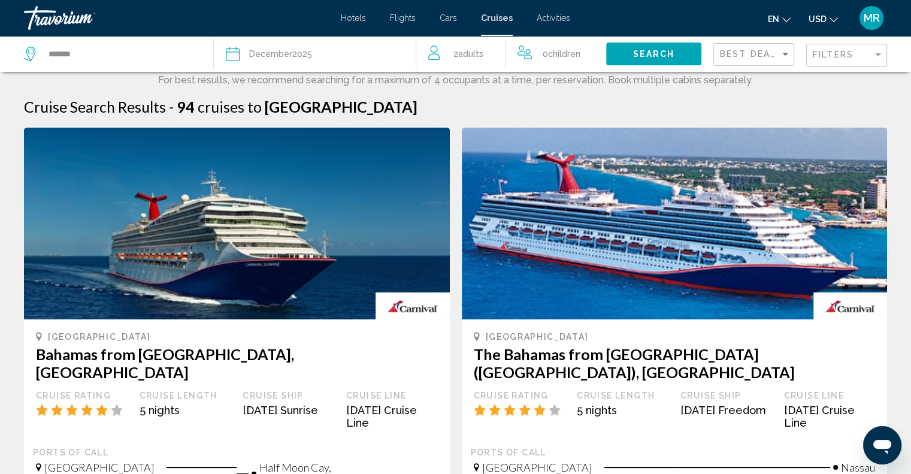
click at [463, 53] on span "Adults" at bounding box center [470, 54] width 25 height 10
click at [603, 105] on div "Cruise Search Results - 94 cruises to [GEOGRAPHIC_DATA]" at bounding box center [455, 107] width 863 height 18
click at [649, 50] on span "Search" at bounding box center [654, 55] width 42 height 10
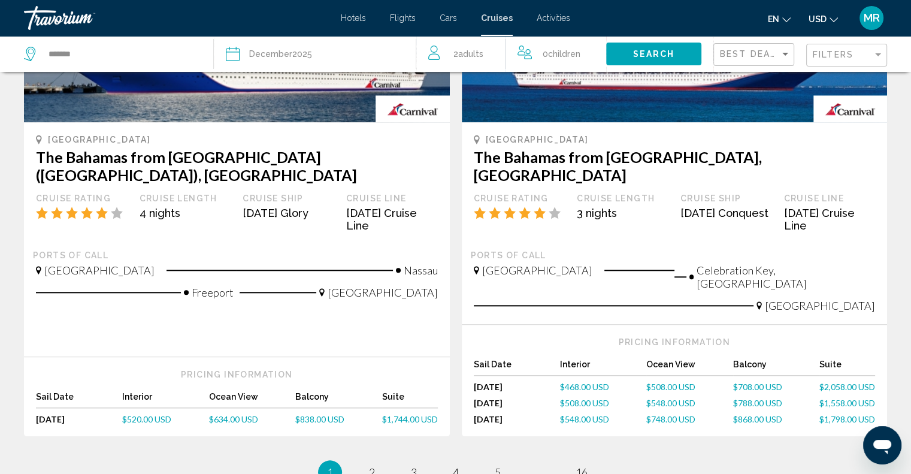
scroll to position [1198, 0]
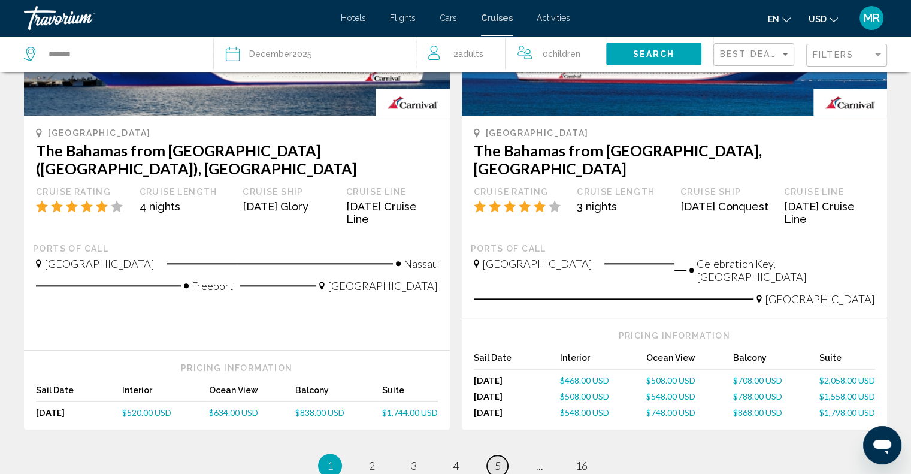
click at [498, 459] on span "5" at bounding box center [498, 465] width 6 height 13
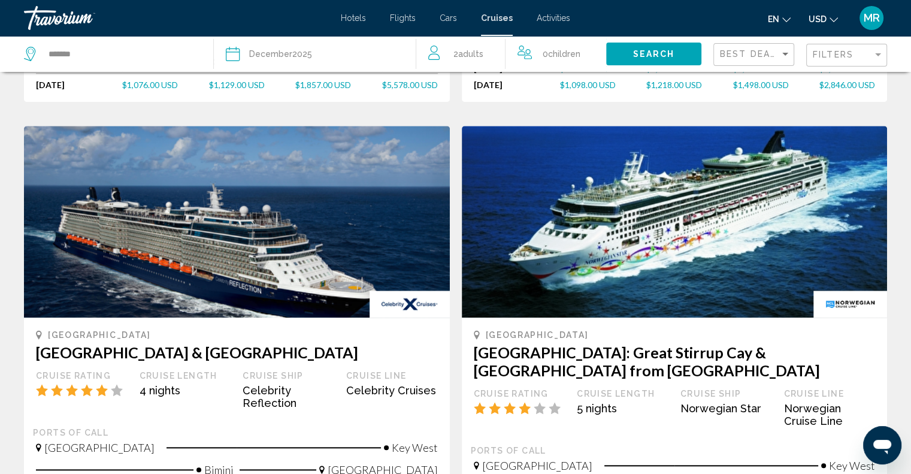
scroll to position [1198, 0]
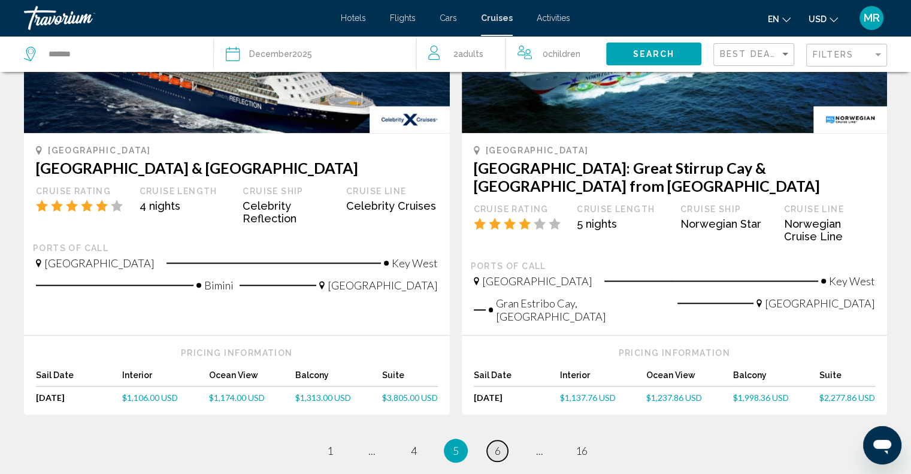
click at [496, 444] on span "6" at bounding box center [498, 450] width 6 height 13
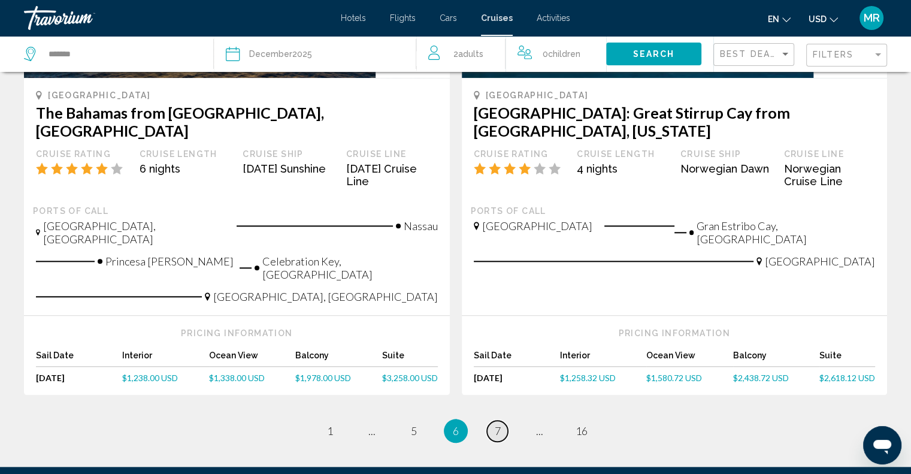
scroll to position [1316, 0]
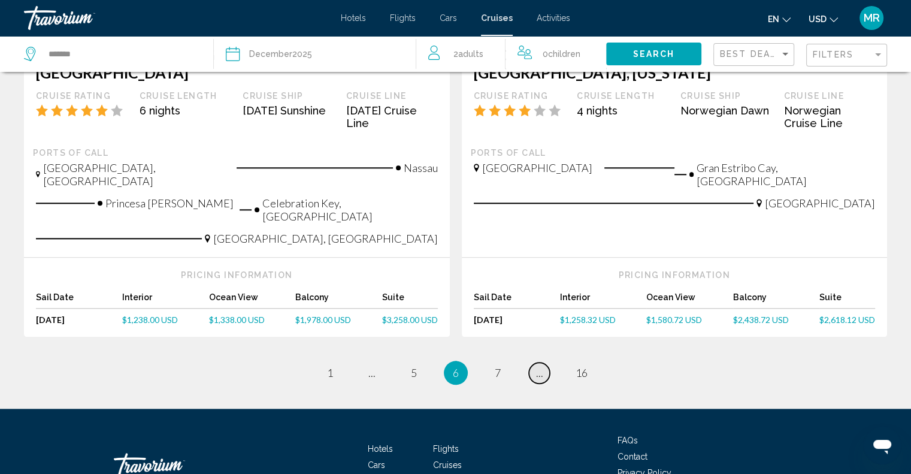
click at [538, 366] on span "..." at bounding box center [539, 372] width 7 height 13
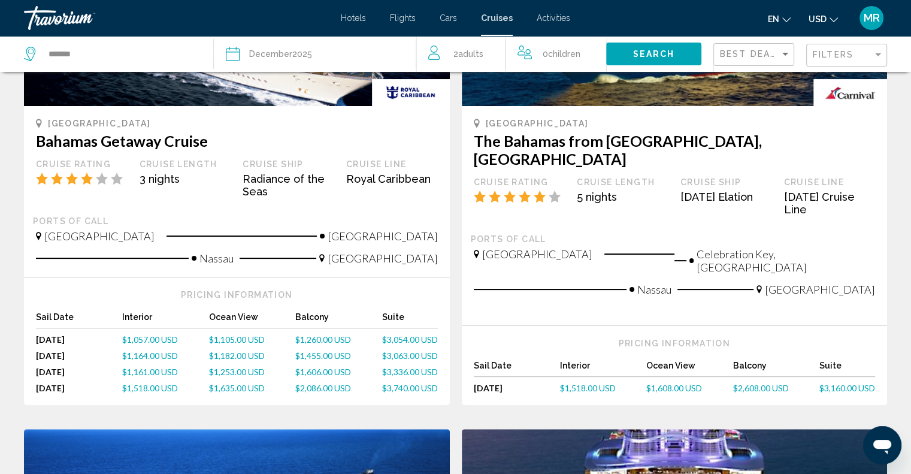
scroll to position [240, 0]
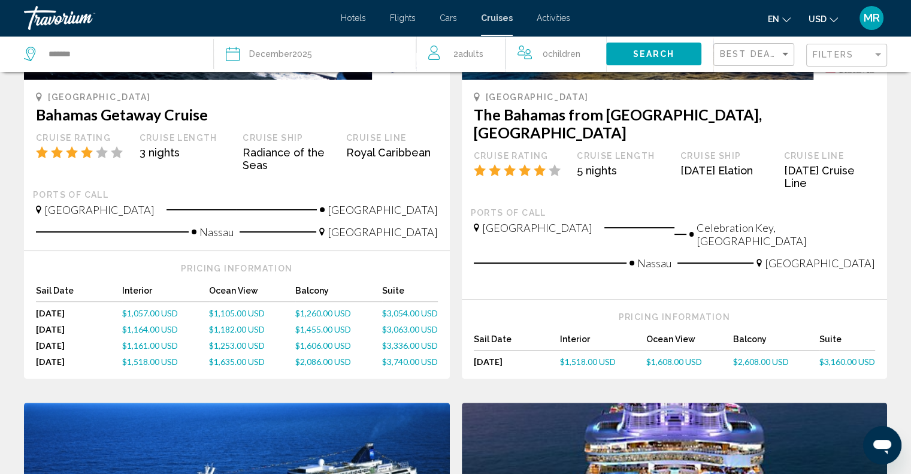
click at [81, 361] on div "[DATE]" at bounding box center [79, 361] width 86 height 10
click at [67, 357] on div "[DATE]" at bounding box center [79, 361] width 86 height 10
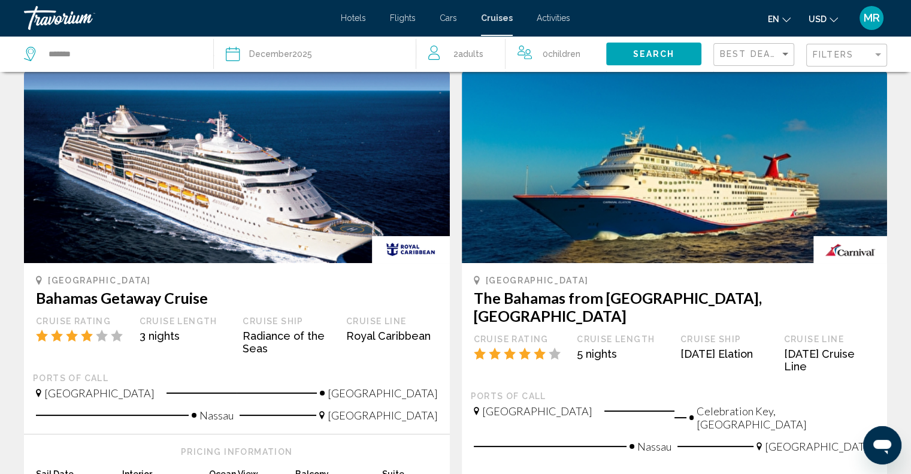
scroll to position [120, 0]
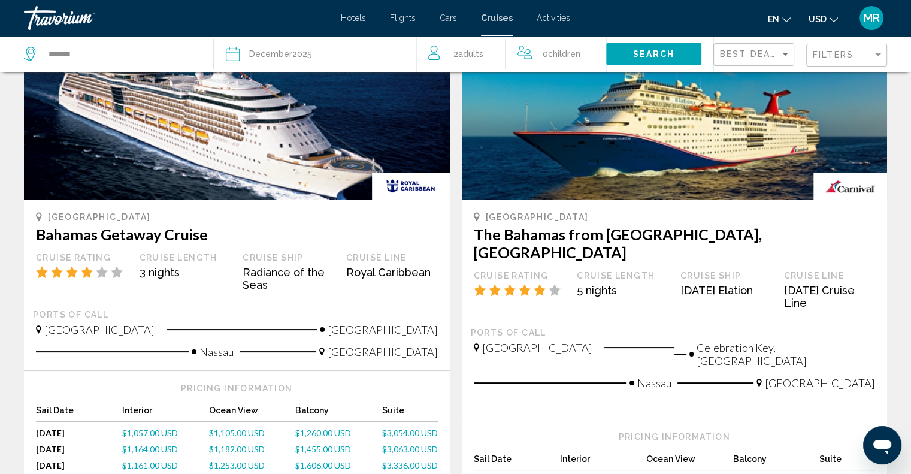
click at [192, 134] on img "Main content" at bounding box center [237, 104] width 426 height 192
click at [258, 175] on img "Main content" at bounding box center [237, 104] width 426 height 192
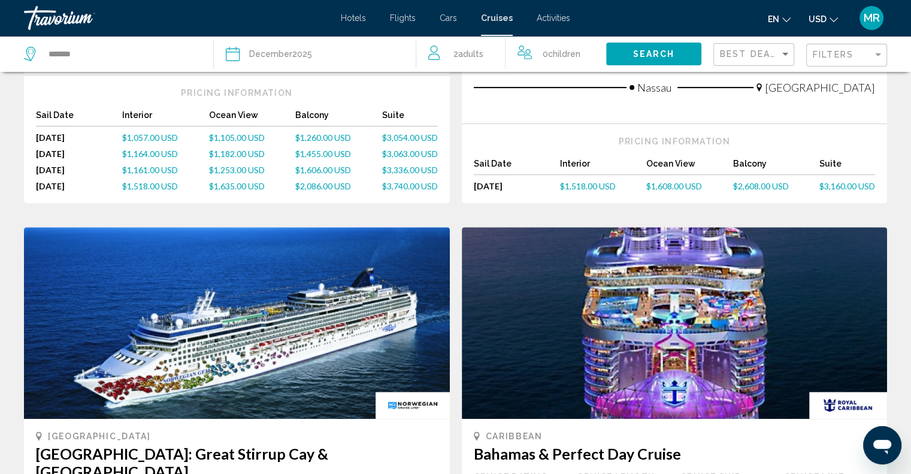
scroll to position [479, 0]
